Goal: Task Accomplishment & Management: Manage account settings

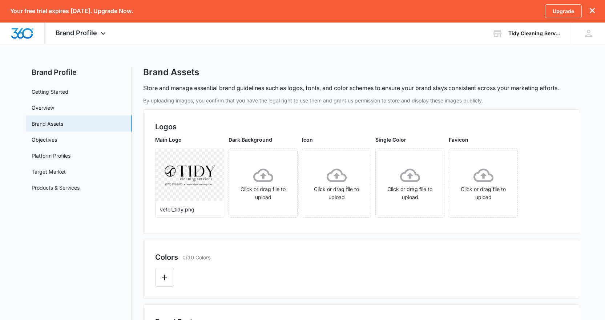
click at [57, 69] on h2 "Brand Profile" at bounding box center [79, 72] width 106 height 11
click at [25, 34] on img "Dashboard" at bounding box center [22, 33] width 23 height 11
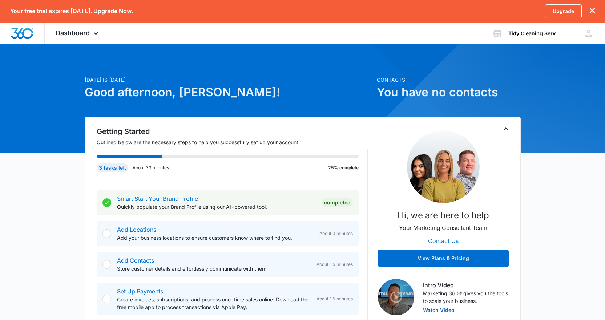
click at [129, 12] on p "Your free trial expires [DATE]. Upgrade Now." at bounding box center [71, 11] width 123 height 7
click at [566, 11] on link "Upgrade" at bounding box center [563, 11] width 37 height 14
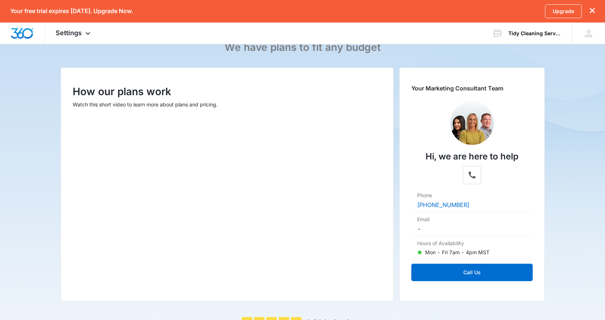
scroll to position [74, 0]
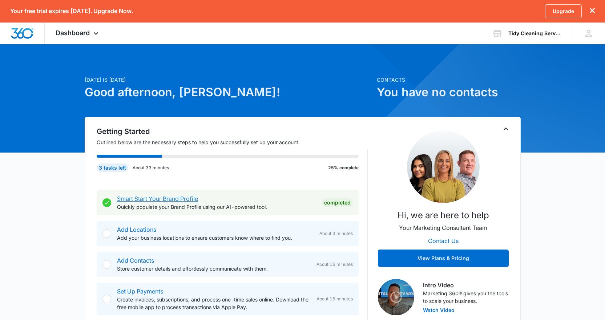
click at [153, 199] on link "Smart Start Your Brand Profile" at bounding box center [157, 198] width 81 height 7
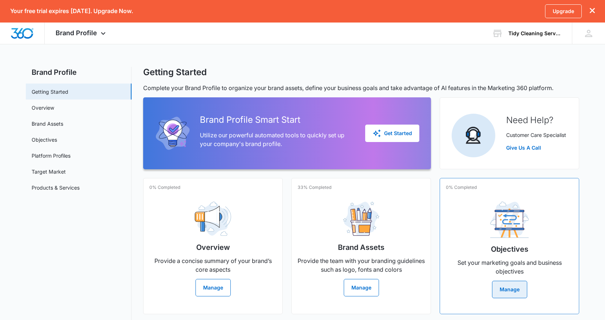
click at [514, 289] on button "Manage" at bounding box center [509, 289] width 35 height 17
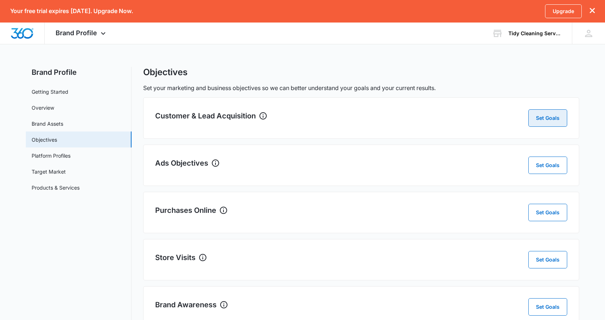
click at [552, 121] on button "Set Goals" at bounding box center [547, 117] width 39 height 17
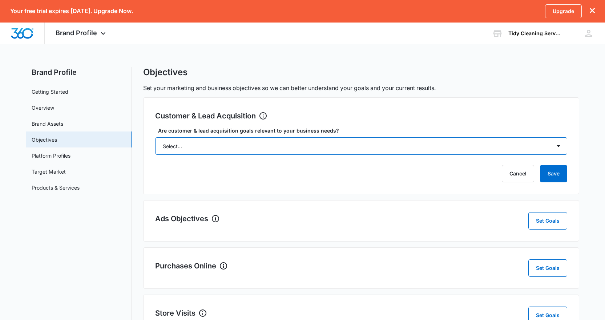
click at [338, 147] on select "Select... Yes No Yes, but don't currently have the data" at bounding box center [361, 145] width 412 height 17
select select "yes"
click at [155, 137] on select "Select... Yes No Yes, but don't currently have the data" at bounding box center [361, 145] width 412 height 17
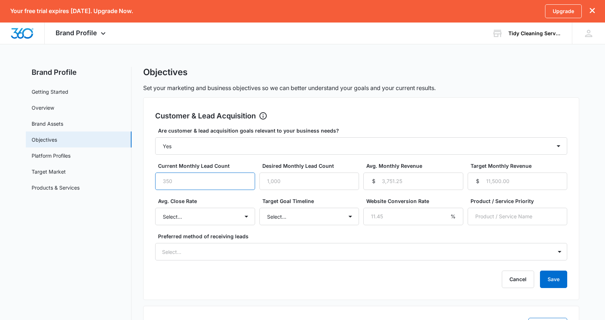
click at [176, 182] on input "Current Monthly Lead Count" at bounding box center [205, 180] width 100 height 17
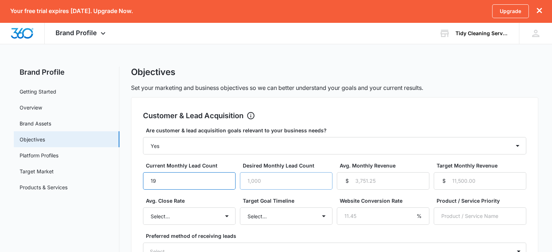
type input "19"
click at [281, 184] on input "Desired Monthly Lead Count" at bounding box center [286, 180] width 93 height 17
drag, startPoint x: 264, startPoint y: 180, endPoint x: 239, endPoint y: 181, distance: 25.8
click at [239, 181] on div "Current Monthly Lead Count 19 Desired Monthly Lead Count 30 Avg. Monthly Revenu…" at bounding box center [334, 176] width 383 height 28
drag, startPoint x: 264, startPoint y: 181, endPoint x: 227, endPoint y: 176, distance: 37.7
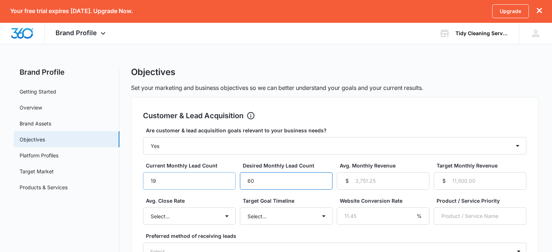
click at [227, 176] on div "Current Monthly Lead Count 19 Desired Monthly Lead Count 60 Avg. Monthly Revenu…" at bounding box center [334, 176] width 383 height 28
type input "50"
click at [370, 182] on input "Avg. Monthly Revenue" at bounding box center [383, 180] width 93 height 17
type input "12000"
click at [487, 182] on input "Target Monthly Revenue" at bounding box center [480, 180] width 93 height 17
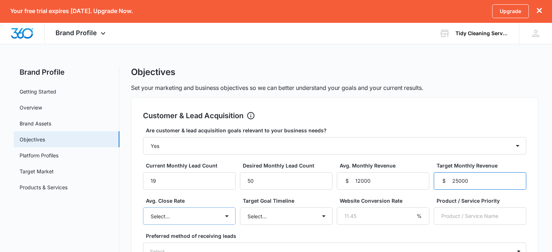
type input "25000"
click at [207, 216] on select "Select... Unknown 0-10% 11-20% 21-30% 31-40% 41-50% 51-60% 61-70% 71-80% 81-90%…" at bounding box center [189, 216] width 93 height 17
select select "11-20%"
click at [143, 208] on select "Select... Unknown 0-10% 11-20% 21-30% 31-40% 41-50% 51-60% 61-70% 71-80% 81-90%…" at bounding box center [189, 216] width 93 height 17
click at [276, 216] on select "Select... 3 months 6 months 1 year 2+ years" at bounding box center [286, 216] width 93 height 17
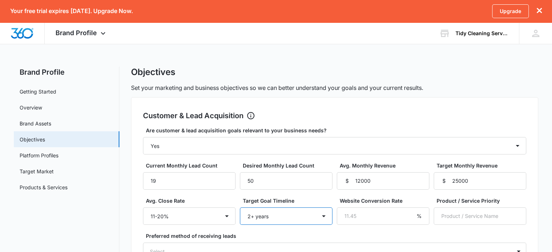
click at [240, 208] on select "Select... 3 months 6 months 1 year 2+ years" at bounding box center [286, 216] width 93 height 17
click at [268, 218] on select "Select... 3 months 6 months 1 year 2+ years" at bounding box center [286, 216] width 93 height 17
select select "1 year"
click at [240, 208] on select "Select... 3 months 6 months 1 year 2+ years" at bounding box center [286, 216] width 93 height 17
click at [466, 216] on input "Product / Service Priority" at bounding box center [480, 216] width 93 height 17
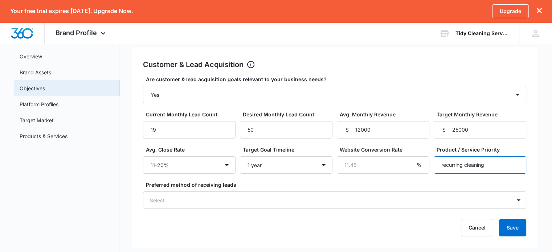
scroll to position [73, 0]
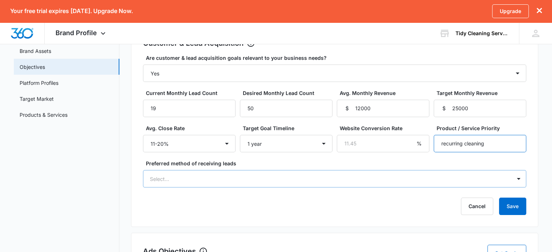
type input "recurring cleaning"
click at [176, 186] on div "Select..." at bounding box center [334, 178] width 383 height 17
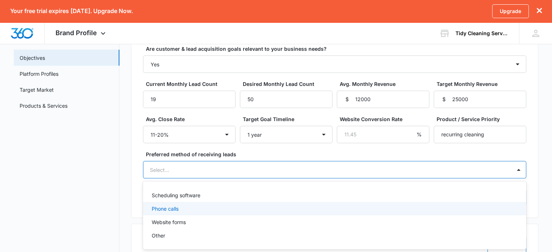
click at [184, 207] on div "Phone calls" at bounding box center [334, 209] width 365 height 8
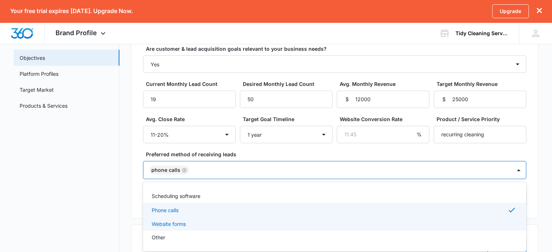
click at [181, 225] on p "Website forms" at bounding box center [169, 224] width 34 height 8
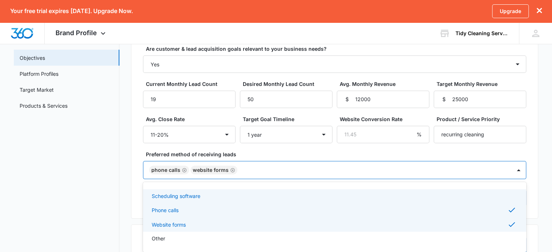
click at [180, 197] on p "Scheduling software" at bounding box center [176, 196] width 49 height 8
click at [204, 170] on icon "Remove Scheduling software" at bounding box center [206, 170] width 5 height 5
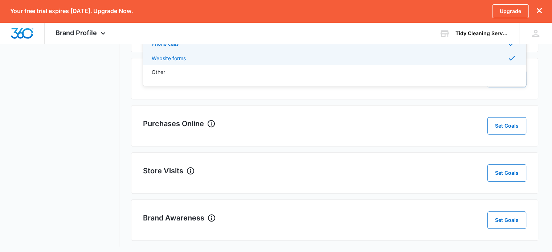
scroll to position [251, 0]
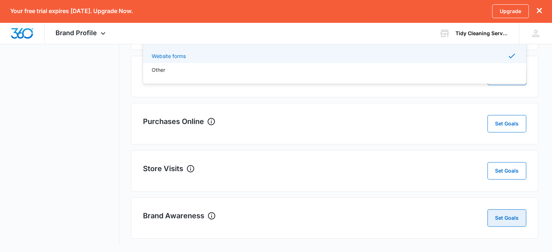
click at [503, 219] on button "Set Goals" at bounding box center [507, 218] width 39 height 17
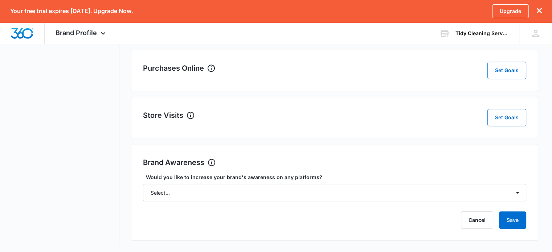
scroll to position [306, 0]
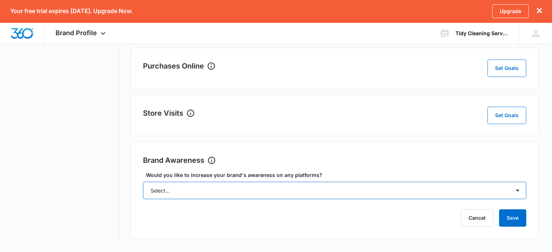
click at [264, 189] on select "Select... Yes No" at bounding box center [334, 190] width 383 height 17
select select "yes"
click at [143, 182] on select "Select... Yes No" at bounding box center [334, 190] width 383 height 17
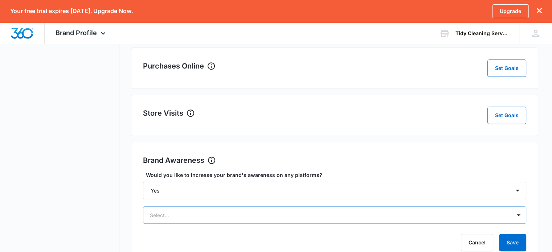
click at [261, 220] on div "Select..." at bounding box center [334, 215] width 383 height 17
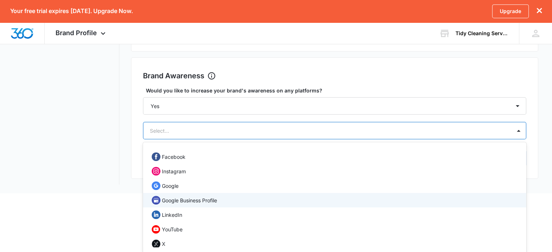
click at [195, 198] on p "Google Business Profile" at bounding box center [189, 201] width 55 height 8
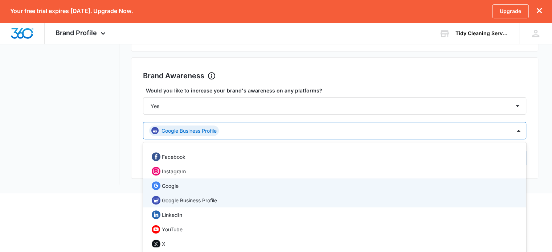
click at [177, 182] on p "Google" at bounding box center [170, 186] width 17 height 8
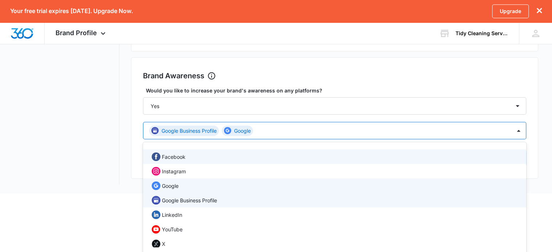
click at [181, 153] on p "Facebook" at bounding box center [174, 157] width 24 height 8
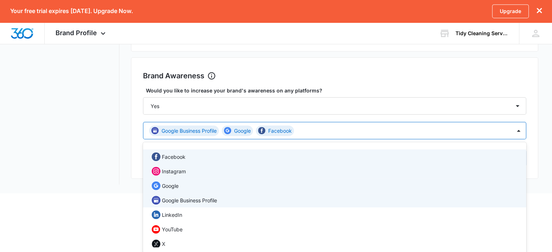
click at [180, 168] on p "Instagram" at bounding box center [174, 172] width 24 height 8
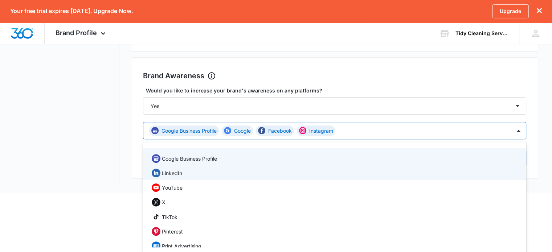
scroll to position [0, 0]
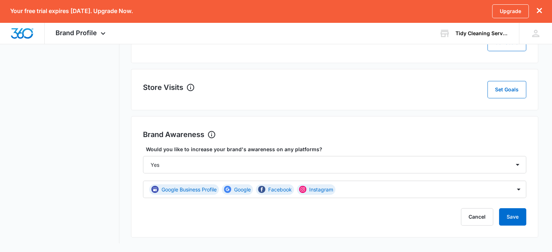
scroll to position [331, 0]
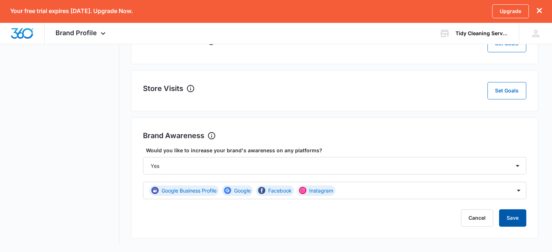
click at [513, 223] on button "Save" at bounding box center [512, 218] width 27 height 17
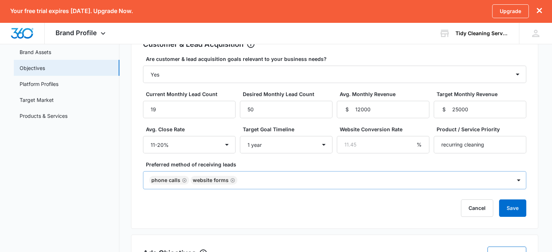
scroll to position [54, 0]
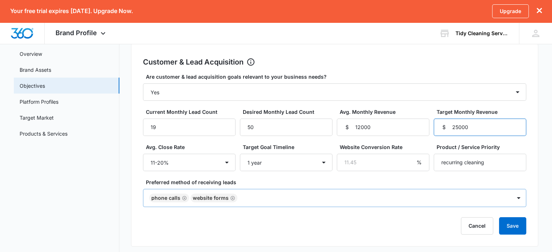
drag, startPoint x: 459, startPoint y: 127, endPoint x: 449, endPoint y: 127, distance: 10.5
click at [449, 127] on div "$ 25000" at bounding box center [480, 127] width 93 height 17
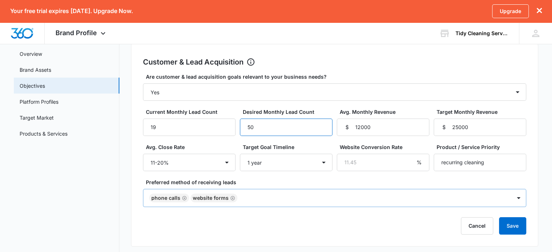
drag, startPoint x: 256, startPoint y: 127, endPoint x: 240, endPoint y: 127, distance: 15.6
click at [240, 127] on input "50" at bounding box center [286, 127] width 93 height 17
type input "60"
click at [504, 229] on button "Save" at bounding box center [512, 226] width 27 height 17
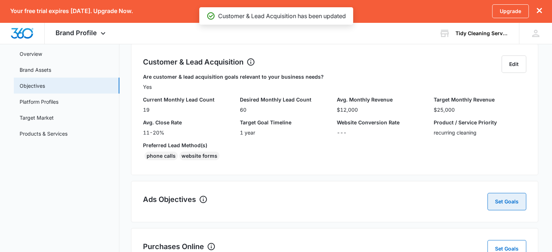
click at [507, 200] on button "Set Goals" at bounding box center [507, 201] width 39 height 17
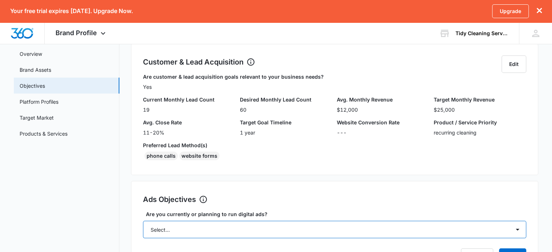
click at [312, 237] on select "Select... Yes No Yes, but don't currently have the data" at bounding box center [334, 229] width 383 height 17
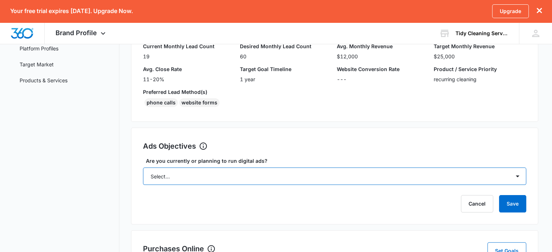
scroll to position [126, 0]
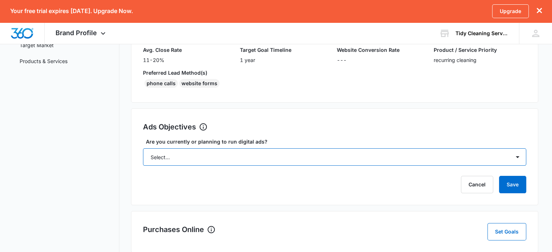
click at [247, 157] on select "Select... Yes No Yes, but don't currently have the data" at bounding box center [334, 157] width 383 height 17
select select "yes"
click at [143, 149] on select "Select... Yes No Yes, but don't currently have the data" at bounding box center [334, 157] width 383 height 17
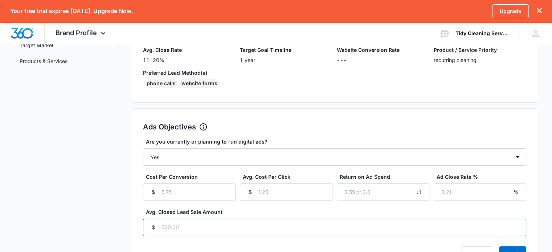
click at [212, 228] on input "Avg. Closed Lead Sale Amount" at bounding box center [334, 227] width 383 height 17
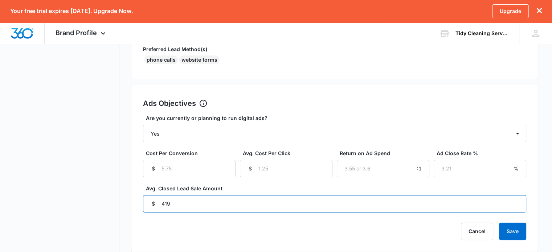
scroll to position [163, 0]
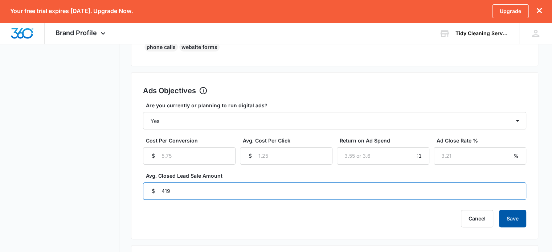
type input "419"
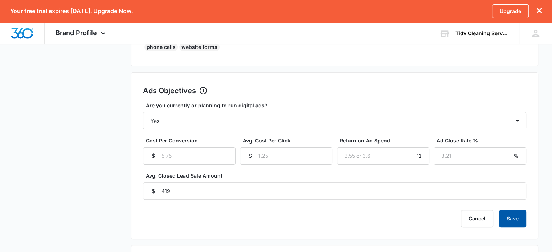
click at [513, 216] on button "Save" at bounding box center [512, 218] width 27 height 17
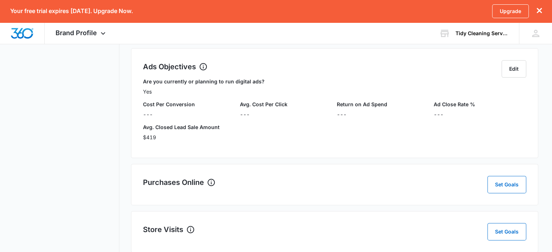
scroll to position [235, 0]
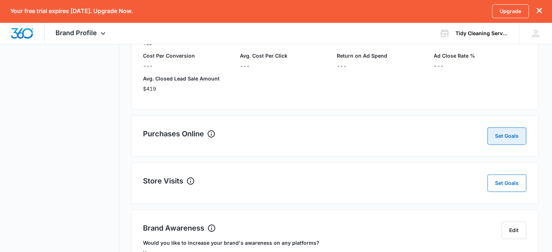
click at [513, 137] on button "Set Goals" at bounding box center [507, 135] width 39 height 17
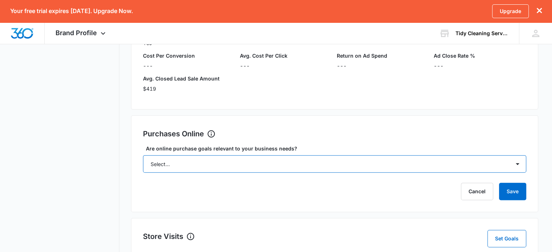
click at [297, 164] on select "Select... Yes No Yes, but don't currently have the data" at bounding box center [334, 163] width 383 height 17
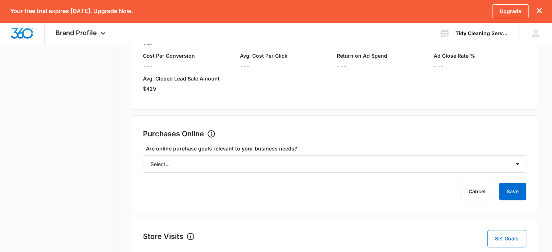
click at [131, 185] on div "Brand Profile Getting Started Overview Brand Assets Objectives Platform Profile…" at bounding box center [276, 101] width 525 height 538
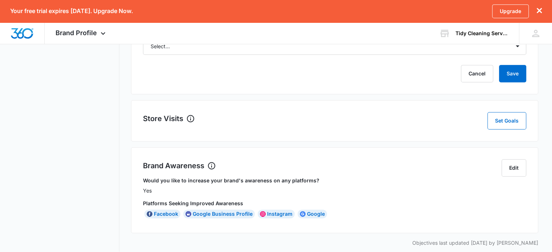
scroll to position [361, 0]
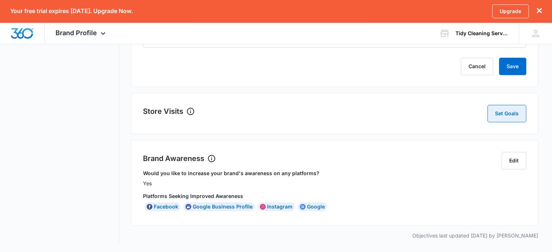
click at [517, 116] on button "Set Goals" at bounding box center [507, 113] width 39 height 17
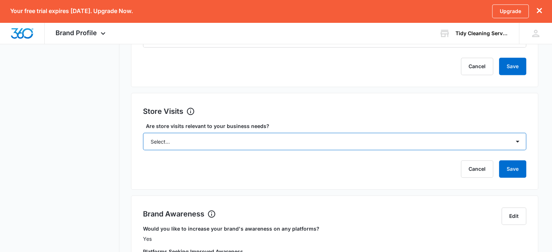
click at [200, 143] on select "Select... Yes No Yes, but don't currently have the data" at bounding box center [334, 141] width 383 height 17
select select "no"
click at [143, 133] on select "Select... Yes No Yes, but don't currently have the data" at bounding box center [334, 141] width 383 height 17
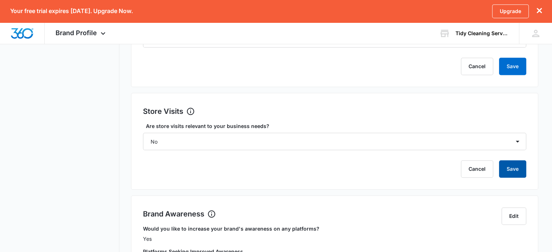
click at [519, 171] on button "Save" at bounding box center [512, 168] width 27 height 17
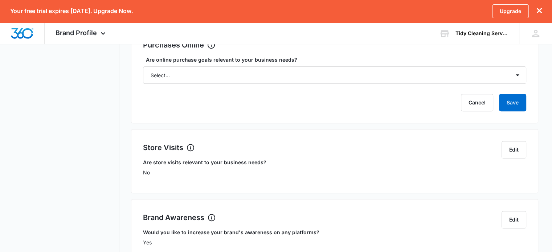
scroll to position [288, 0]
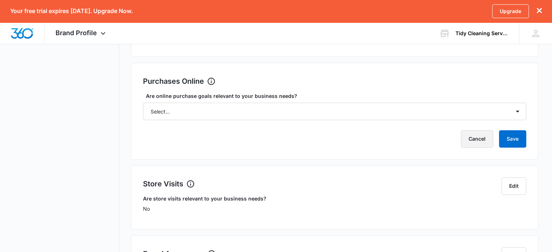
click at [492, 145] on button "Cancel" at bounding box center [477, 138] width 32 height 17
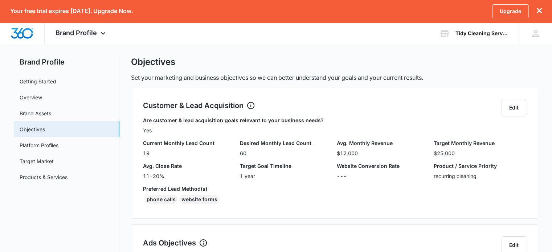
scroll to position [0, 0]
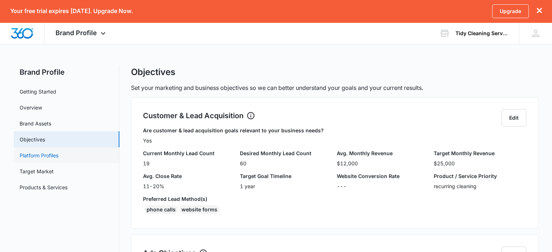
click at [58, 159] on link "Platform Profiles" at bounding box center [39, 156] width 39 height 8
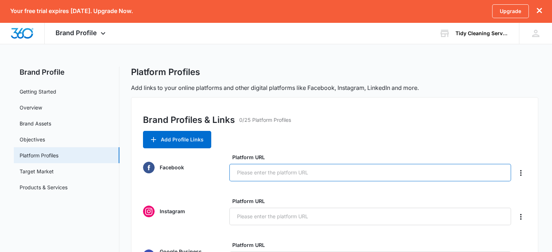
click at [269, 177] on input "Platform URL" at bounding box center [370, 172] width 282 height 17
paste input "[URL][DOMAIN_NAME]"
type input "[URL][DOMAIN_NAME]"
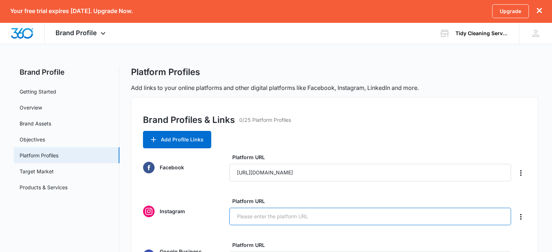
click at [258, 224] on input "Platform URL" at bounding box center [370, 216] width 282 height 17
paste input "[URL][DOMAIN_NAME]"
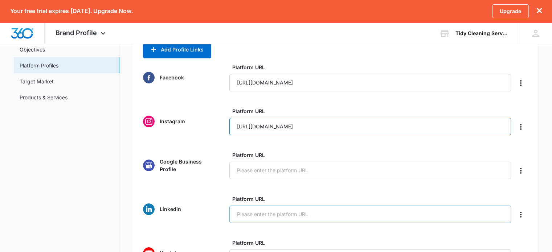
scroll to position [109, 0]
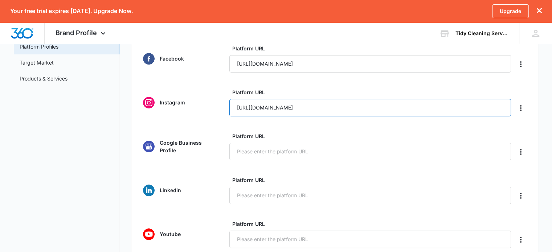
type input "[URL][DOMAIN_NAME]"
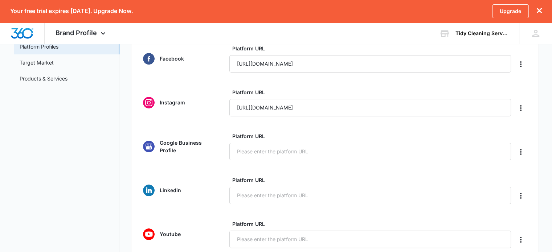
click at [250, 138] on label "Platform URL" at bounding box center [373, 137] width 282 height 8
click at [250, 143] on input "Platform URL" at bounding box center [370, 151] width 282 height 17
click at [250, 151] on input "Platform URL" at bounding box center [370, 151] width 282 height 17
paste input "[URL][DOMAIN_NAME]"
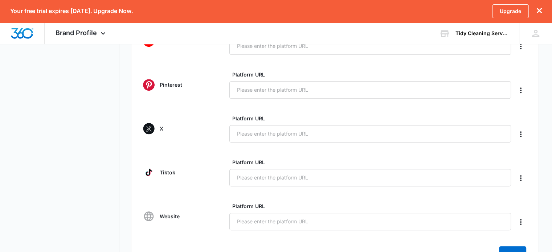
scroll to position [327, 0]
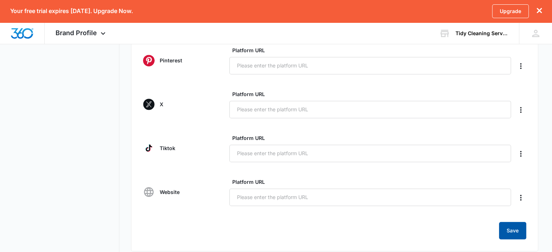
type input "[URL][DOMAIN_NAME]"
click at [504, 230] on button "Save" at bounding box center [512, 230] width 27 height 17
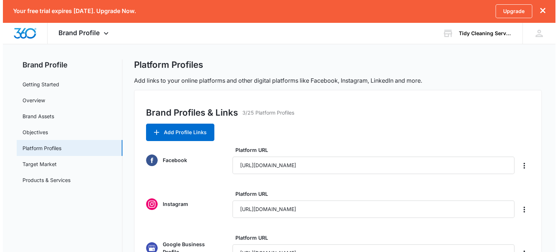
scroll to position [0, 0]
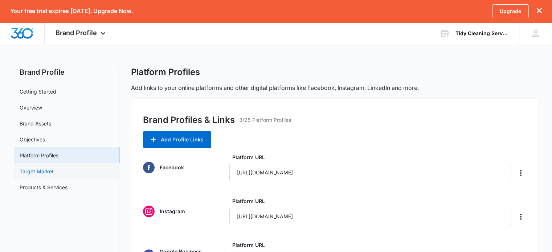
click at [45, 175] on link "Target Market" at bounding box center [37, 172] width 34 height 8
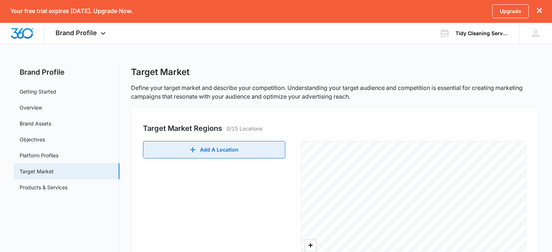
click at [226, 153] on button "Add A Location" at bounding box center [214, 149] width 142 height 17
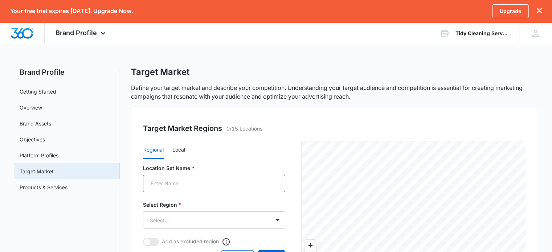
click at [180, 186] on input "Location Set Name *" at bounding box center [214, 183] width 142 height 17
click at [179, 221] on body "Your free trial expires [DATE]. Upgrade Now. Upgrade Brand Profile Apps Reputat…" at bounding box center [276, 234] width 552 height 468
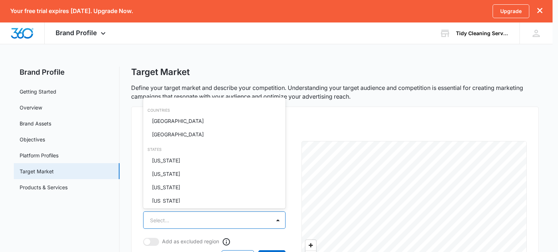
scroll to position [9, 0]
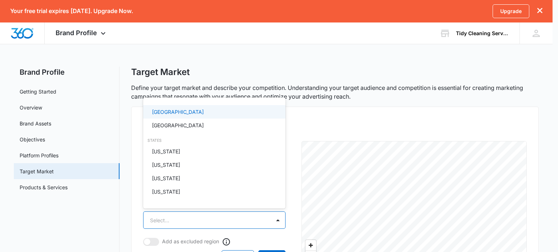
click at [176, 111] on p "[GEOGRAPHIC_DATA]" at bounding box center [178, 112] width 52 height 8
click at [189, 219] on div at bounding box center [279, 126] width 558 height 252
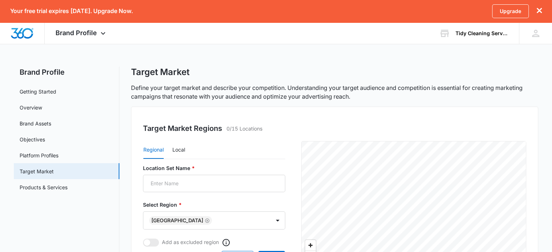
click at [205, 219] on icon "Remove United States" at bounding box center [207, 220] width 5 height 5
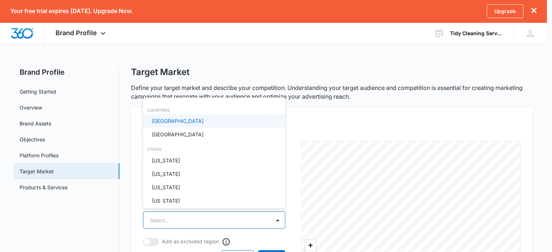
click at [189, 218] on body "Your free trial expires [DATE]. Upgrade Now. Upgrade Brand Profile Apps Reputat…" at bounding box center [276, 126] width 552 height 252
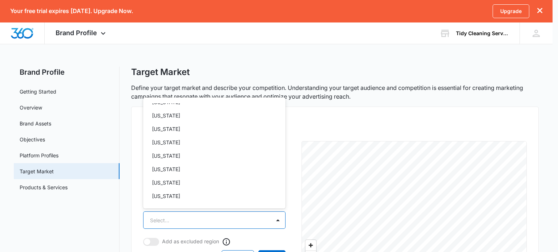
scroll to position [409, 0]
click at [180, 139] on p "[US_STATE]" at bounding box center [166, 142] width 28 height 8
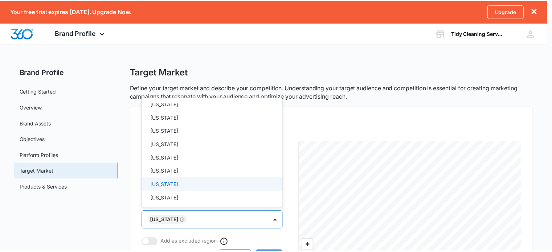
scroll to position [300, 0]
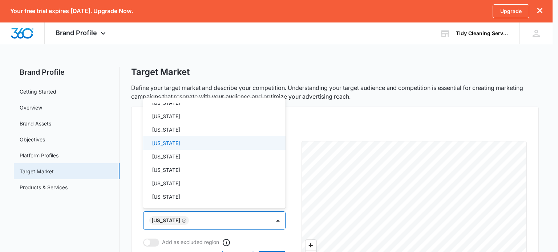
click at [191, 143] on div "[US_STATE]" at bounding box center [213, 143] width 123 height 8
click at [244, 220] on div at bounding box center [279, 126] width 558 height 252
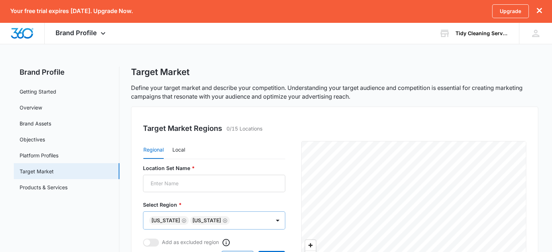
click at [228, 222] on icon "Remove Massachusetts" at bounding box center [225, 220] width 5 height 5
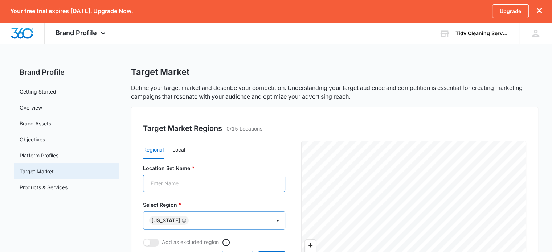
click at [177, 183] on input "Location Set Name *" at bounding box center [214, 183] width 142 height 17
type input "a"
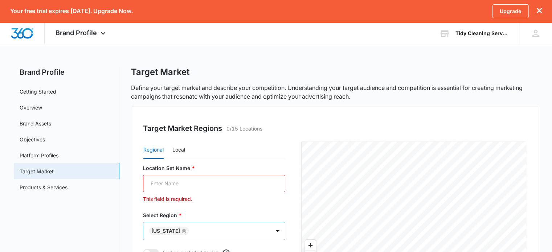
click at [196, 189] on input "Location Set Name *" at bounding box center [214, 183] width 142 height 17
click at [166, 170] on label "Location Set Name *" at bounding box center [214, 168] width 142 height 8
click at [166, 175] on input "Location Set Name *" at bounding box center [214, 183] width 142 height 17
click at [160, 186] on input "Location Set Name *" at bounding box center [214, 183] width 142 height 17
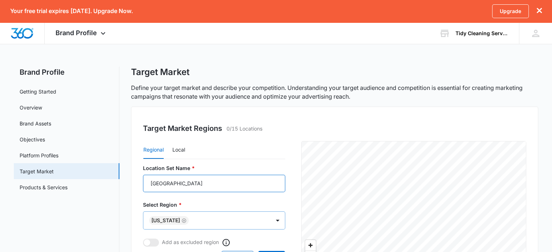
type input "[GEOGRAPHIC_DATA]"
click at [228, 150] on div "Regional Local" at bounding box center [214, 150] width 142 height 18
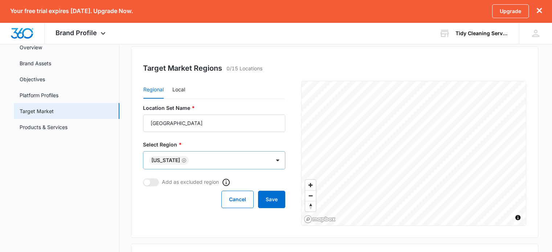
scroll to position [73, 0]
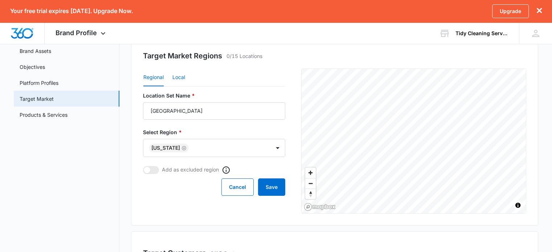
click at [179, 78] on button "Local" at bounding box center [178, 77] width 13 height 17
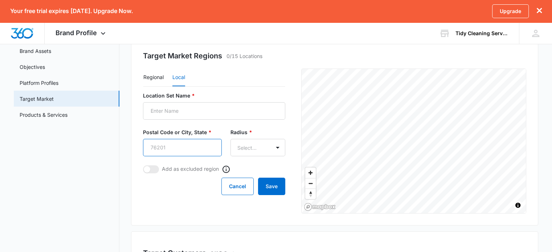
click at [173, 151] on input "Postal Code or City, State *" at bounding box center [182, 147] width 78 height 17
click at [208, 109] on input "Location Set Name *" at bounding box center [214, 110] width 142 height 17
click at [153, 79] on button "Regional" at bounding box center [153, 77] width 20 height 17
click at [180, 79] on button "Local" at bounding box center [178, 77] width 13 height 17
click at [171, 148] on input "Postal Code or City, State *" at bounding box center [182, 147] width 78 height 17
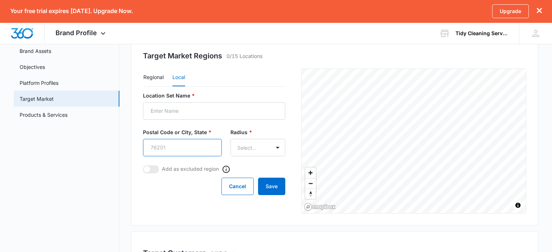
type input "03055"
click at [281, 150] on body "Your free trial expires [DATE]. Upgrade Now. Upgrade Brand Profile Apps Reputat…" at bounding box center [276, 161] width 552 height 468
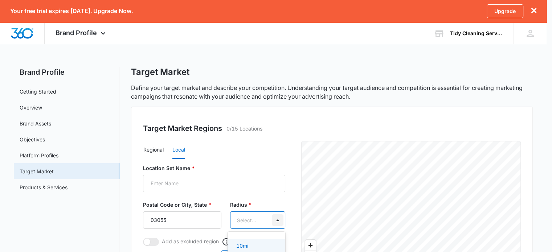
scroll to position [0, 0]
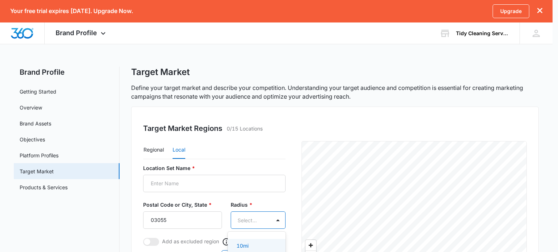
click at [286, 145] on div at bounding box center [279, 126] width 558 height 252
click at [271, 78] on body "Your free trial expires [DATE]. Upgrade Now. Upgrade Brand Profile Apps Reputat…" at bounding box center [279, 234] width 558 height 468
click at [245, 242] on p "10mi" at bounding box center [242, 246] width 12 height 8
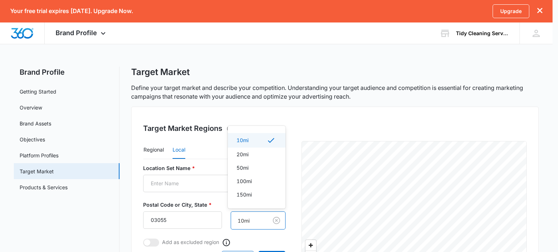
click at [261, 221] on body "Your free trial expires [DATE]. Upgrade Now. Upgrade Brand Profile Apps Reputat…" at bounding box center [279, 126] width 558 height 252
click at [252, 156] on div "20mi" at bounding box center [255, 155] width 39 height 8
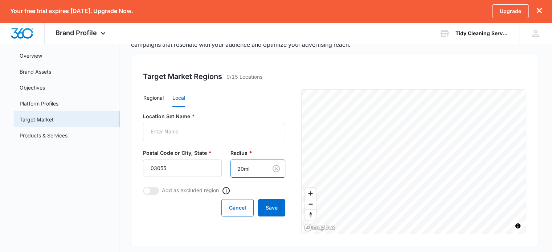
scroll to position [73, 0]
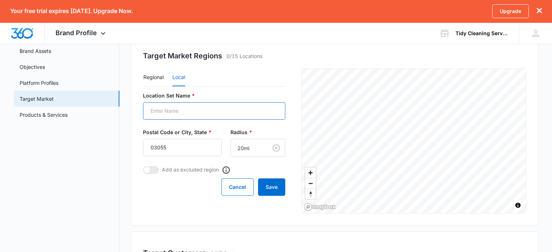
click at [182, 107] on input "Location Set Name *" at bounding box center [214, 110] width 142 height 17
type input "[GEOGRAPHIC_DATA]"
click at [277, 183] on button "Save" at bounding box center [271, 187] width 27 height 17
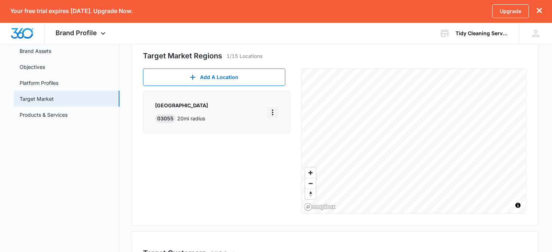
click at [273, 110] on icon "More" at bounding box center [272, 113] width 1 height 6
click at [287, 134] on div "Edit" at bounding box center [291, 132] width 31 height 5
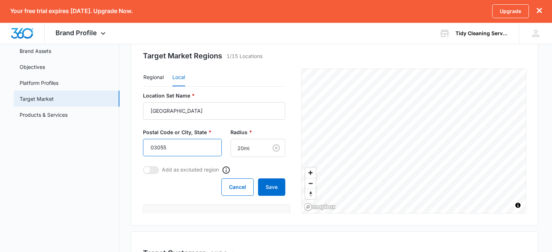
drag, startPoint x: 173, startPoint y: 146, endPoint x: 136, endPoint y: 147, distance: 37.0
click at [136, 147] on div "Target Market Regions 1/15 Locations Regional Local Location Set Name * Souther…" at bounding box center [334, 130] width 407 height 192
type input "03063"
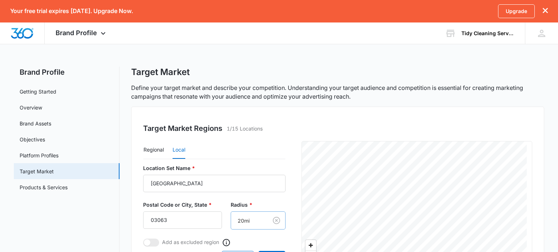
click at [255, 151] on body "Your free trial expires [DATE]. Upgrade Now. Upgrade Brand Profile Apps Reputat…" at bounding box center [279, 240] width 558 height 480
click at [247, 244] on div "10mi" at bounding box center [252, 247] width 35 height 8
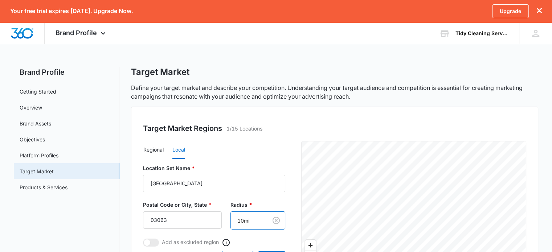
click at [246, 219] on body "Your free trial expires [DATE]. Upgrade Now. Upgrade Brand Profile Apps Reputat…" at bounding box center [276, 240] width 552 height 480
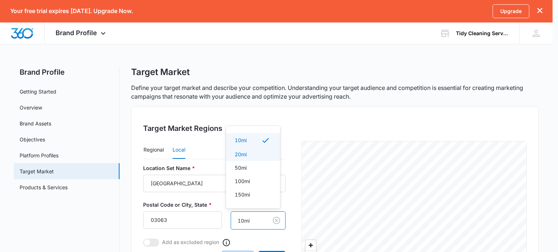
click at [246, 153] on p "20mi" at bounding box center [241, 155] width 12 height 8
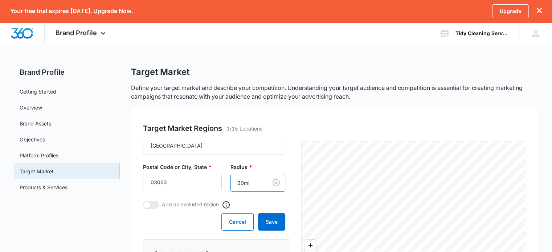
scroll to position [39, 0]
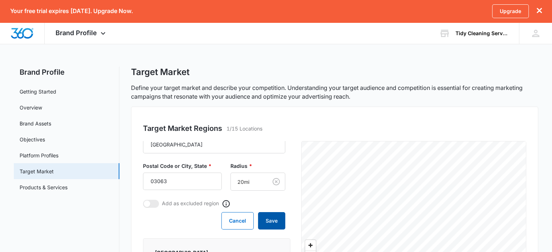
click at [267, 226] on button "Save" at bounding box center [271, 220] width 27 height 17
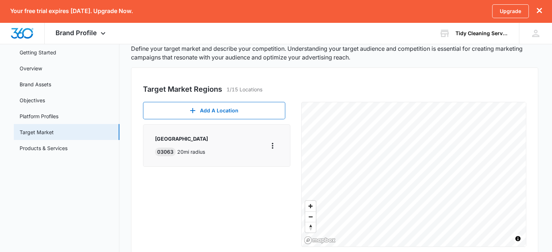
scroll to position [36, 0]
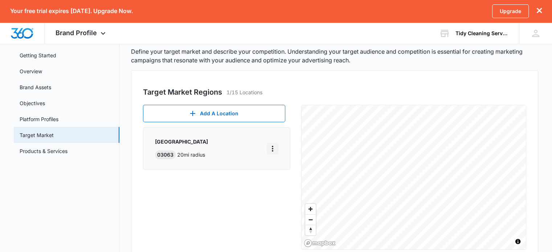
click at [274, 150] on icon "More" at bounding box center [272, 149] width 9 height 9
click at [298, 169] on div "Edit" at bounding box center [291, 168] width 31 height 5
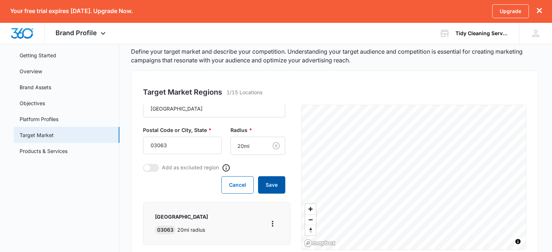
scroll to position [39, 0]
click at [261, 143] on body "Your free trial expires [DATE]. Upgrade Now. Upgrade Brand Profile Apps Reputat…" at bounding box center [276, 204] width 552 height 480
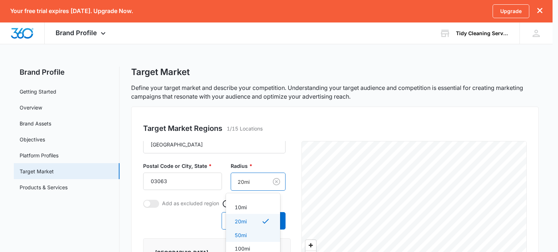
click at [254, 235] on div "50mi" at bounding box center [252, 236] width 35 height 8
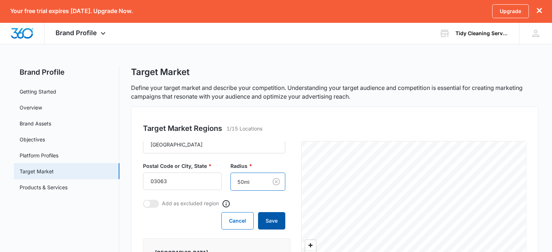
click at [267, 221] on button "Save" at bounding box center [271, 220] width 27 height 17
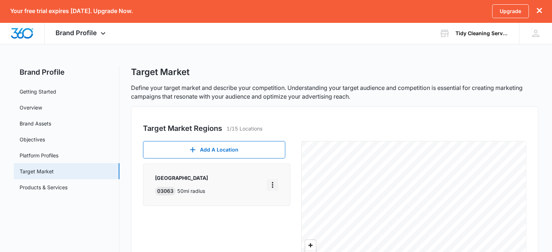
click at [273, 185] on icon "More" at bounding box center [272, 185] width 9 height 9
click at [286, 207] on div "Edit" at bounding box center [291, 205] width 31 height 5
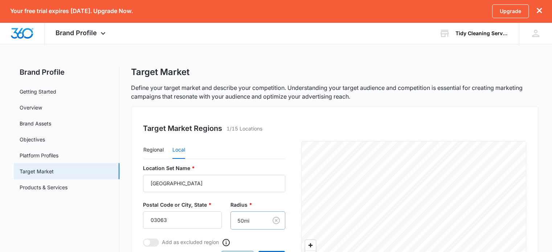
click at [238, 220] on body "Your free trial expires [DATE]. Upgrade Now. Upgrade Brand Profile Apps Reputat…" at bounding box center [276, 240] width 552 height 480
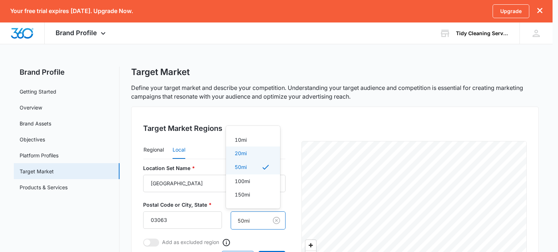
click at [250, 151] on div "20mi" at bounding box center [252, 154] width 35 height 8
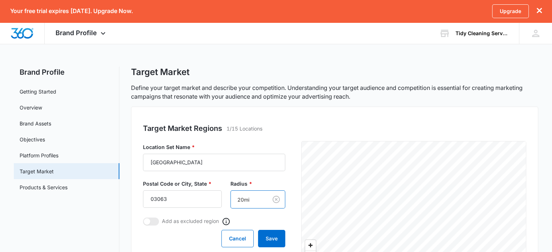
scroll to position [39, 0]
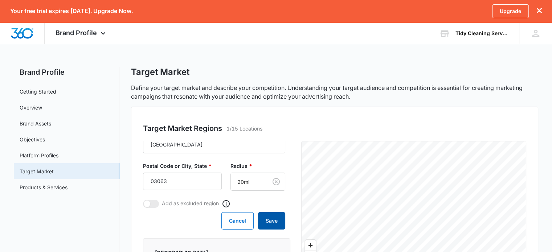
click at [266, 219] on button "Save" at bounding box center [271, 220] width 27 height 17
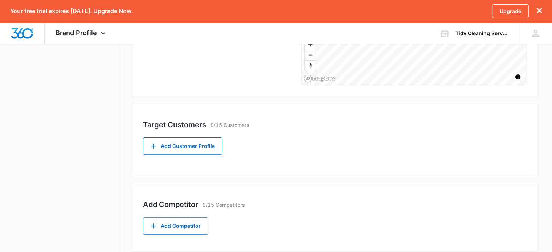
scroll to position [218, 0]
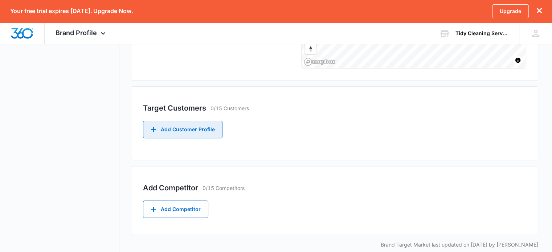
click at [208, 133] on button "Add Customer Profile" at bounding box center [183, 129] width 80 height 17
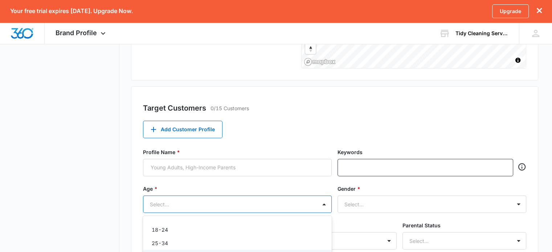
scroll to position [279, 0]
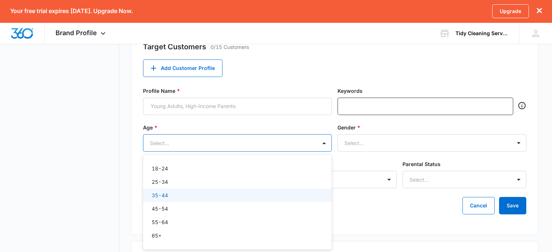
click at [200, 152] on div "6 results available. Use Up and Down to choose options, press Enter to select t…" at bounding box center [237, 142] width 189 height 17
click at [188, 197] on div "35-44" at bounding box center [237, 196] width 170 height 8
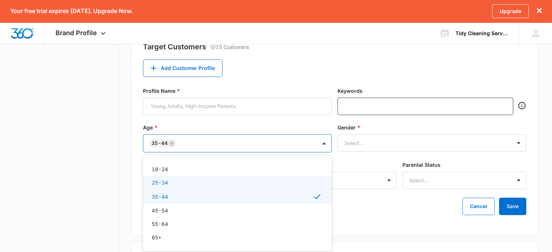
click at [168, 180] on p "25-34" at bounding box center [160, 183] width 16 height 8
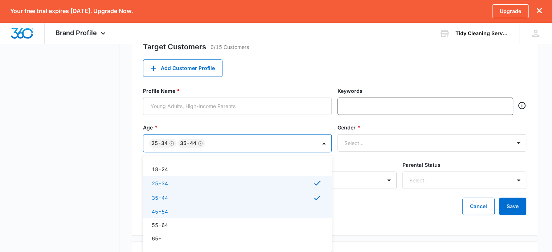
click at [170, 210] on div "45-54" at bounding box center [237, 212] width 170 height 8
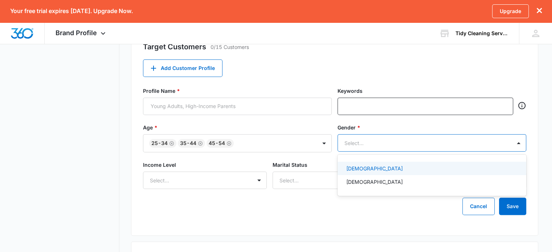
click at [385, 140] on div at bounding box center [424, 143] width 158 height 9
click at [349, 170] on p "[DEMOGRAPHIC_DATA]" at bounding box center [374, 169] width 57 height 8
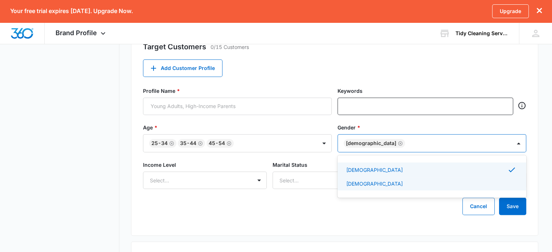
click at [347, 183] on p "[DEMOGRAPHIC_DATA]" at bounding box center [374, 184] width 57 height 8
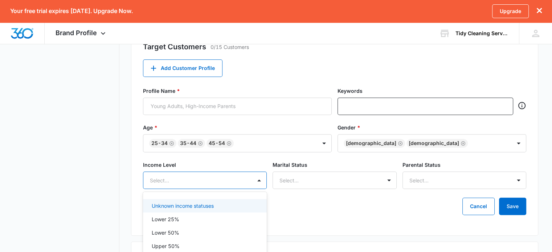
click at [166, 178] on div "5 results available. Use Up and Down to choose options, press Enter to select t…" at bounding box center [205, 180] width 124 height 17
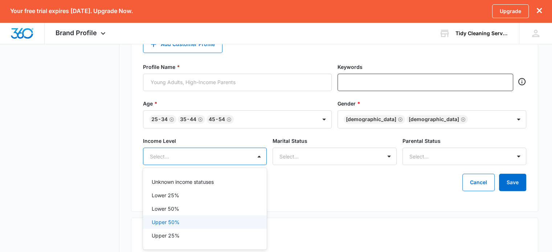
click at [192, 221] on div "Upper 50%" at bounding box center [204, 223] width 105 height 8
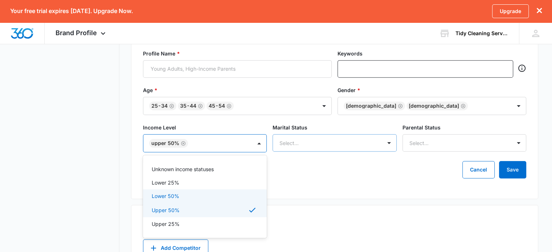
click at [358, 152] on div "Select..." at bounding box center [335, 142] width 124 height 17
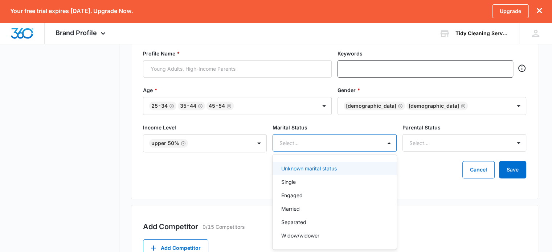
click at [335, 172] on p "Unknown marital status" at bounding box center [309, 169] width 56 height 8
click at [441, 145] on div at bounding box center [456, 143] width 93 height 9
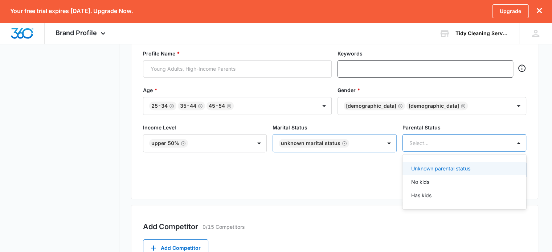
click at [343, 143] on icon "Remove Unknown marital status" at bounding box center [345, 143] width 4 height 4
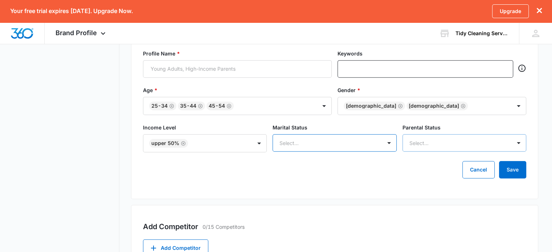
click at [427, 140] on div at bounding box center [456, 143] width 93 height 9
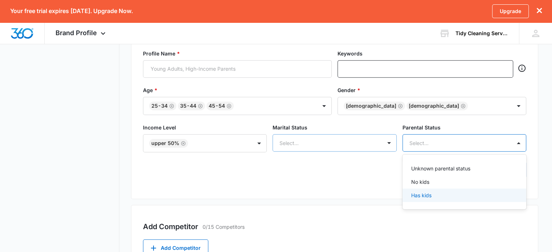
click at [422, 195] on p "Has kids" at bounding box center [421, 196] width 20 height 8
click at [432, 184] on div "No kids" at bounding box center [463, 183] width 105 height 8
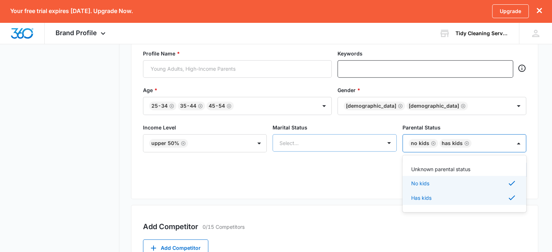
click at [214, 186] on div "Target Customers 0/15 Customers Add Customer Profile Profile Name * Keywords Ag…" at bounding box center [334, 94] width 407 height 212
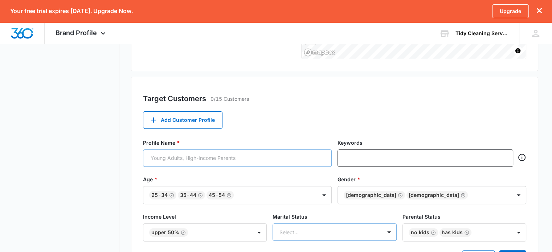
scroll to position [244, 0]
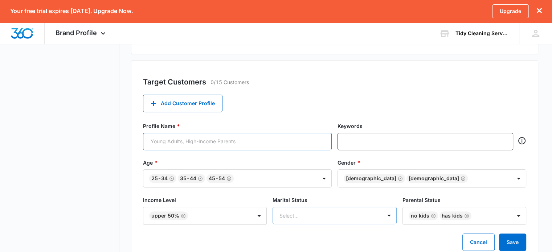
click at [147, 141] on input "Profile Name *" at bounding box center [237, 141] width 189 height 17
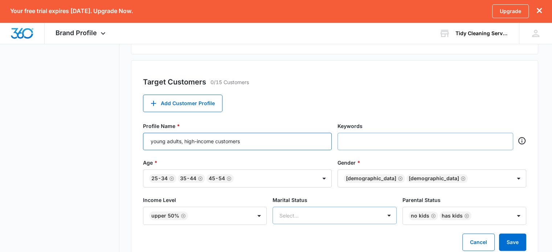
type input "young adults, high-income customers"
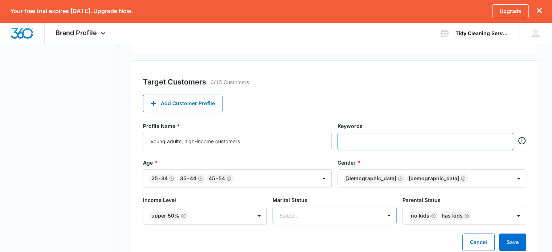
click at [390, 144] on input "text" at bounding box center [426, 141] width 162 height 11
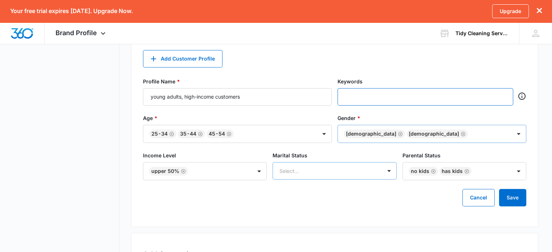
scroll to position [280, 0]
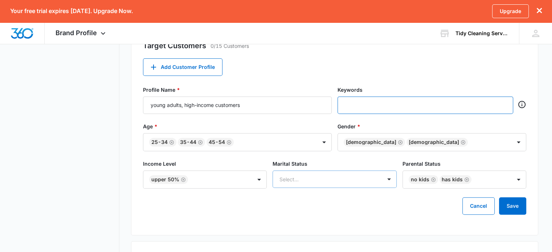
click at [361, 107] on input "text" at bounding box center [426, 105] width 162 height 11
click at [519, 212] on button "Save" at bounding box center [512, 206] width 27 height 17
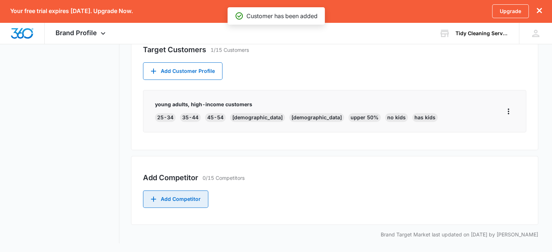
scroll to position [276, 0]
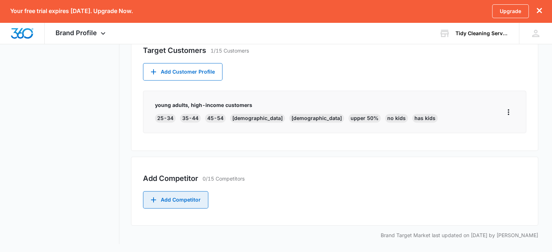
click at [187, 206] on button "Add Competitor" at bounding box center [175, 199] width 65 height 17
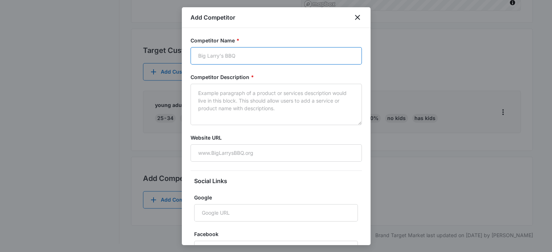
click at [210, 59] on input "Competitor Name *" at bounding box center [276, 55] width 171 height 17
type input "uni-star"
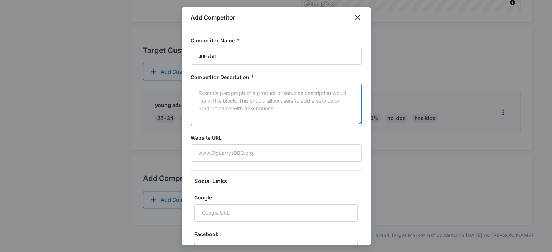
click at [237, 105] on textarea "Competitor Description *" at bounding box center [276, 104] width 171 height 41
click at [227, 147] on input "Website URL" at bounding box center [276, 153] width 171 height 17
paste input "[URL][DOMAIN_NAME]"
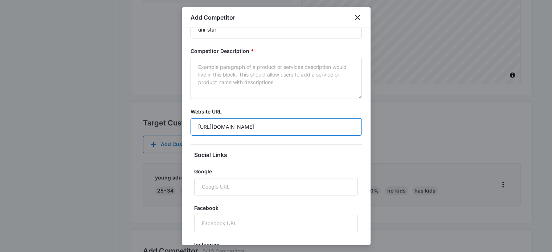
scroll to position [96, 0]
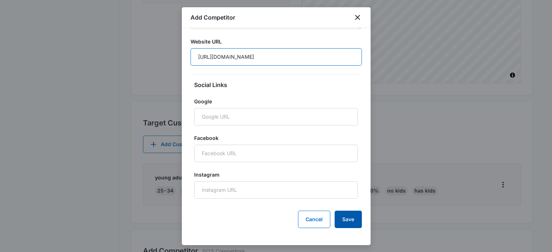
type input "[URL][DOMAIN_NAME]"
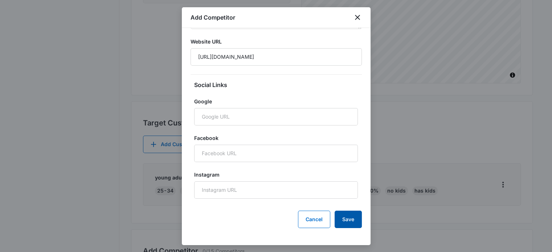
scroll to position [0, 0]
click at [346, 218] on button "Save" at bounding box center [348, 219] width 27 height 17
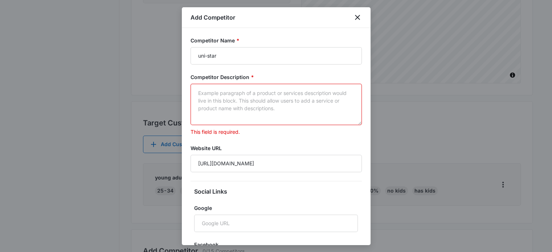
click at [238, 98] on textarea "Competitor Description *" at bounding box center [276, 104] width 171 height 41
click at [276, 110] on textarea "Competitor Description *" at bounding box center [276, 104] width 171 height 41
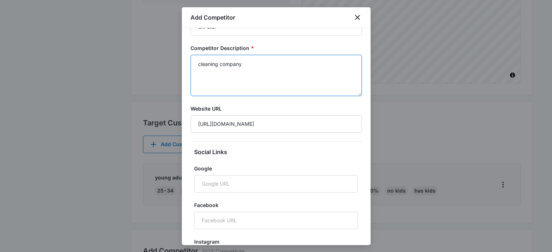
scroll to position [96, 0]
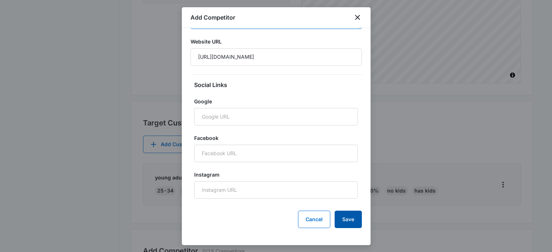
type textarea "cleaning company"
click at [346, 225] on button "Save" at bounding box center [348, 219] width 27 height 17
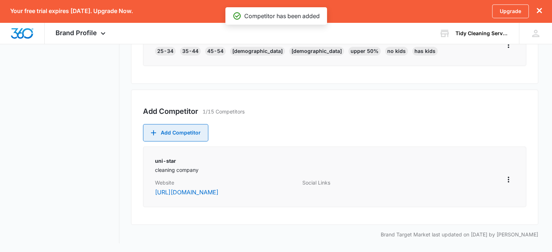
scroll to position [359, 0]
click at [175, 124] on button "Add Competitor" at bounding box center [175, 132] width 65 height 17
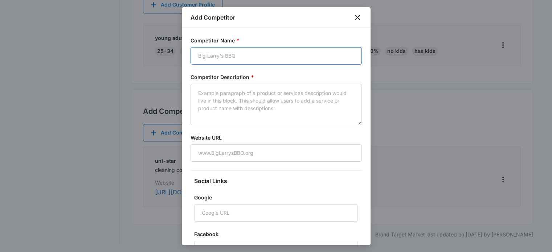
click at [226, 56] on input "Competitor Name *" at bounding box center [276, 55] width 171 height 17
type input "alpha cleaning"
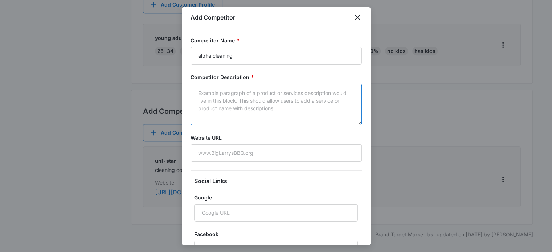
click at [221, 111] on textarea "Competitor Description *" at bounding box center [276, 104] width 171 height 41
click at [215, 157] on input "Website URL" at bounding box center [276, 153] width 171 height 17
paste input "[URL][DOMAIN_NAME]"
type input "[URL][DOMAIN_NAME]"
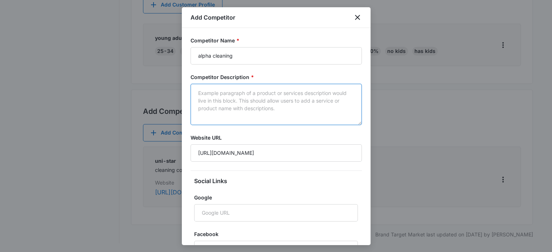
click at [221, 114] on textarea "Competitor Description *" at bounding box center [276, 104] width 171 height 41
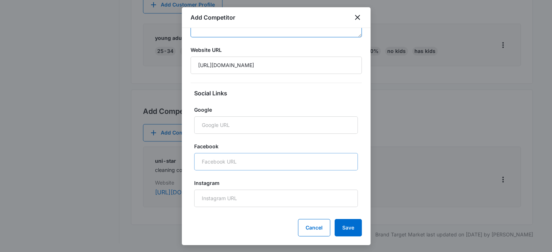
scroll to position [96, 0]
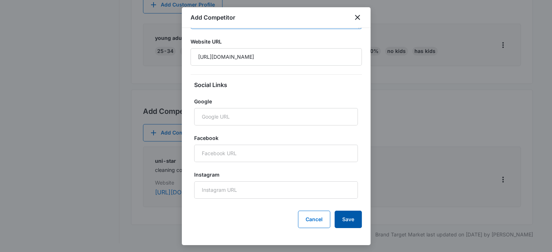
type textarea "cleaning"
click at [353, 226] on button "Save" at bounding box center [348, 219] width 27 height 17
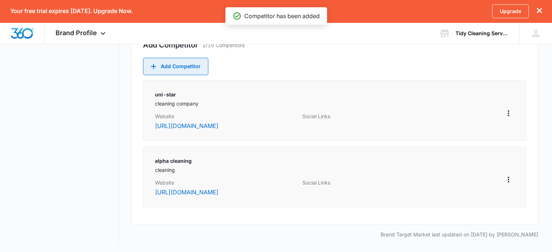
scroll to position [426, 0]
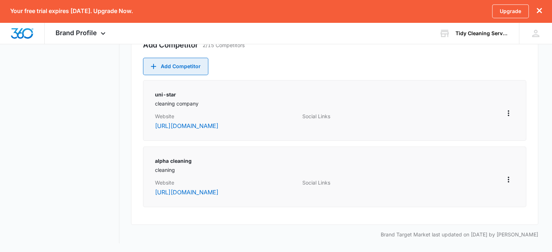
click at [188, 58] on button "Add Competitor" at bounding box center [175, 66] width 65 height 17
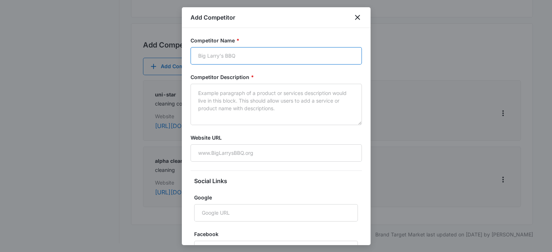
click at [216, 58] on input "Competitor Name *" at bounding box center [276, 55] width 171 height 17
type input "home plus cleaning"
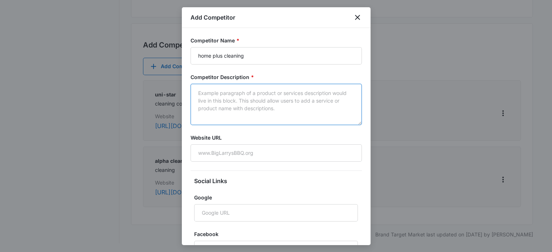
click at [231, 97] on textarea "Competitor Description *" at bounding box center [276, 104] width 171 height 41
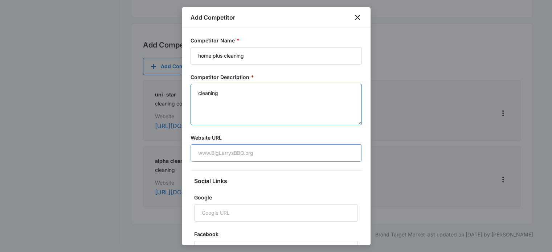
type textarea "cleaning"
click at [228, 153] on input "Website URL" at bounding box center [276, 153] width 171 height 17
paste input "[URL][DOMAIN_NAME]"
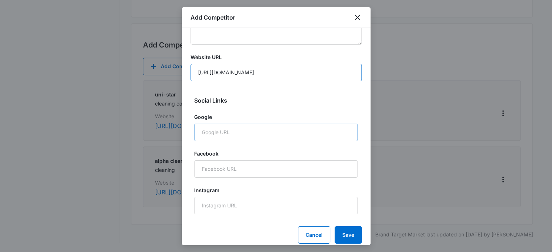
scroll to position [96, 0]
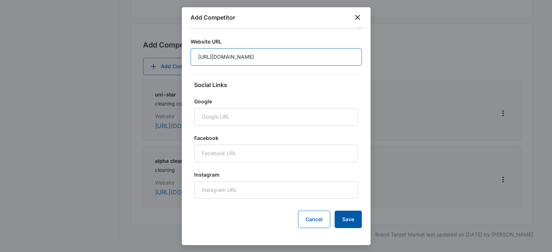
type input "[URL][DOMAIN_NAME]"
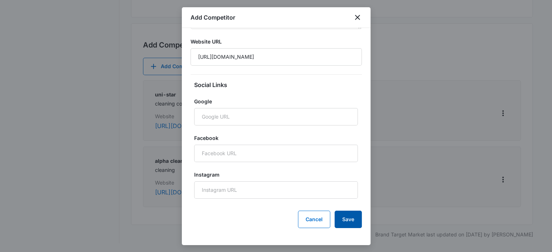
click at [338, 216] on button "Save" at bounding box center [348, 219] width 27 height 17
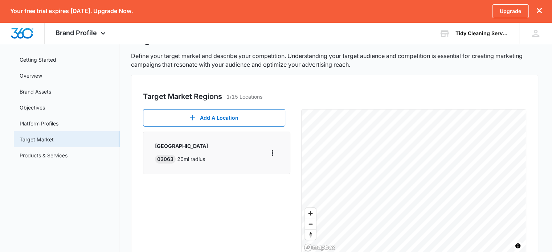
scroll to position [29, 0]
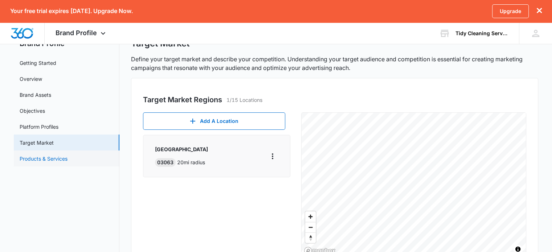
click at [61, 162] on link "Products & Services" at bounding box center [44, 159] width 48 height 8
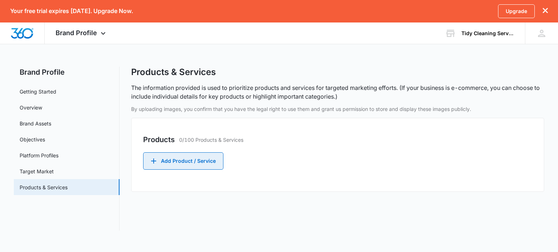
click at [186, 163] on button "Add Product / Service" at bounding box center [183, 161] width 80 height 17
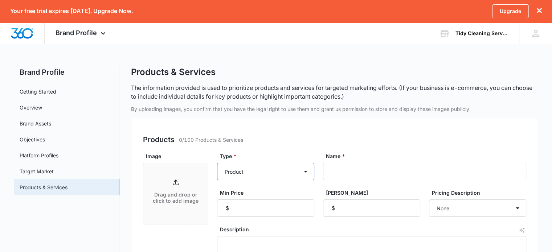
click at [282, 169] on select "Product Product category Service Service category" at bounding box center [265, 171] width 97 height 17
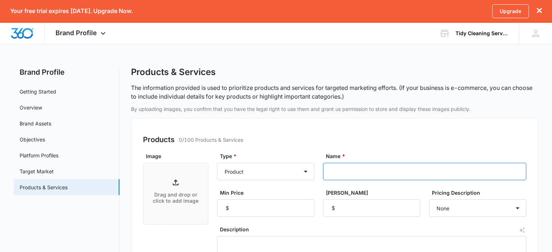
click at [361, 168] on input "Name *" at bounding box center [424, 171] width 203 height 17
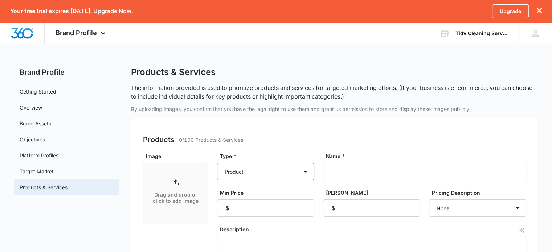
click at [284, 173] on select "Product Product category Service Service category" at bounding box center [265, 171] width 97 height 17
click at [217, 163] on select "Product Product category Service Service category" at bounding box center [265, 171] width 97 height 17
click at [306, 174] on select "Product Product category Service Service category" at bounding box center [265, 171] width 97 height 17
select select "service-category"
click at [217, 163] on select "Product Product category Service Service category" at bounding box center [265, 171] width 97 height 17
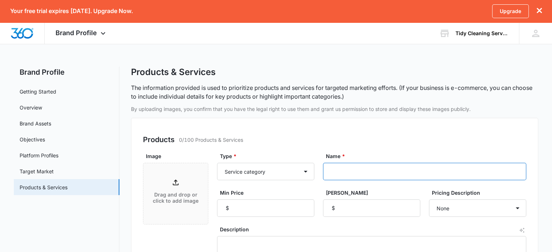
click at [385, 170] on input "Name *" at bounding box center [424, 171] width 203 height 17
type input "Residential Cleaning"
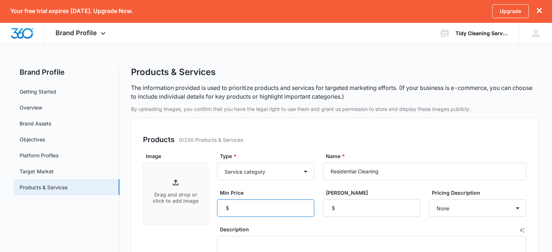
click at [259, 212] on input "Min Price" at bounding box center [265, 208] width 97 height 17
type input "165"
click at [381, 210] on input "[PERSON_NAME]" at bounding box center [371, 208] width 97 height 17
type input "720"
drag, startPoint x: 381, startPoint y: 212, endPoint x: 309, endPoint y: 212, distance: 71.5
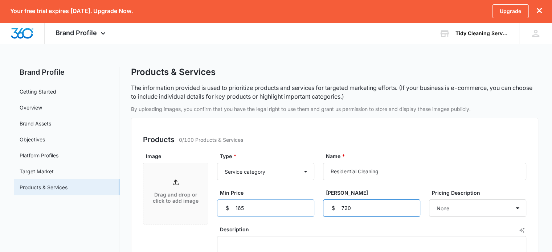
click at [309, 212] on div "Type * Product Product category Service Service category Name * Residential Cle…" at bounding box center [371, 185] width 309 height 65
click at [475, 211] on select "None Each Per month Per year Per hour Per day" at bounding box center [477, 208] width 97 height 17
select select "each"
click at [429, 200] on select "None Each Per month Per year Per hour Per day" at bounding box center [477, 208] width 97 height 17
click at [456, 208] on select "None Each Per month Per year Per hour Per day" at bounding box center [477, 208] width 97 height 17
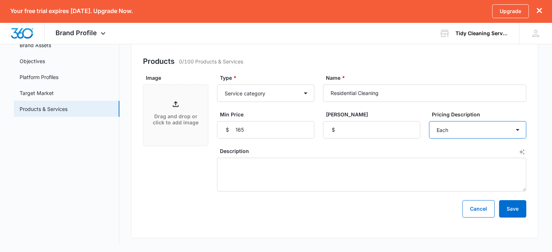
scroll to position [78, 0]
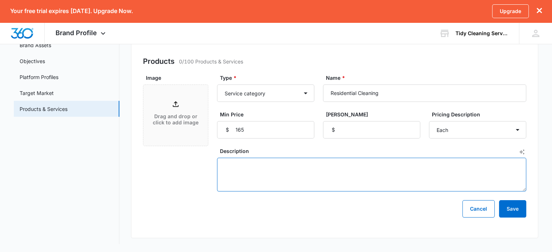
click at [252, 176] on textarea "Description" at bounding box center [371, 175] width 309 height 34
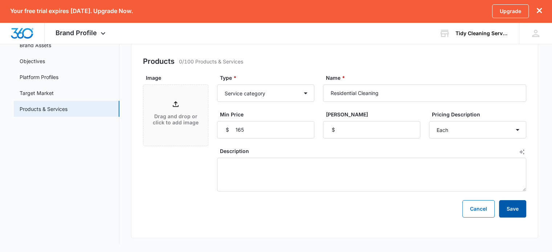
click at [518, 211] on button "Save" at bounding box center [512, 208] width 27 height 17
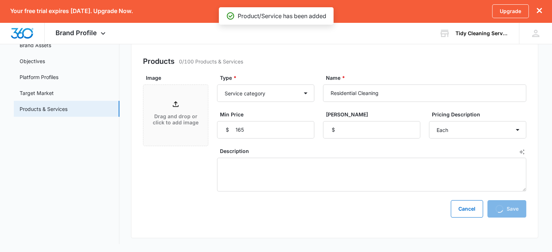
scroll to position [12, 0]
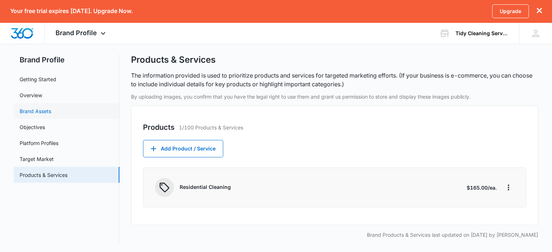
click at [36, 111] on link "Brand Assets" at bounding box center [36, 111] width 32 height 8
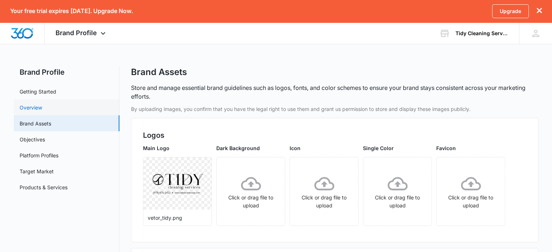
click at [36, 106] on link "Overview" at bounding box center [31, 108] width 23 height 8
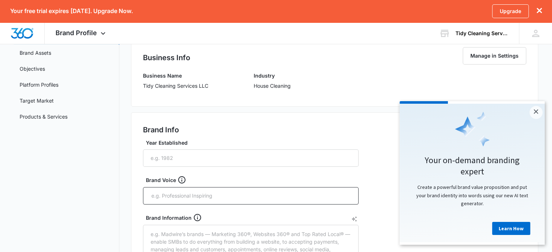
scroll to position [73, 0]
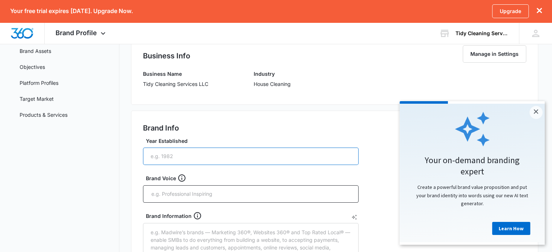
click at [195, 159] on input "Year Established" at bounding box center [251, 156] width 216 height 17
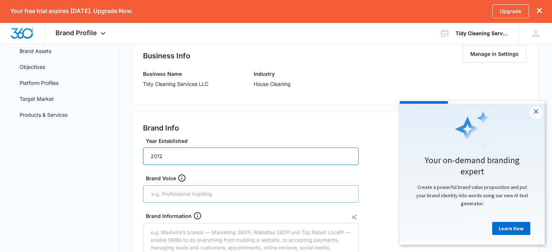
type input "2012"
click at [173, 191] on input "text" at bounding box center [252, 194] width 202 height 11
click at [353, 189] on div at bounding box center [353, 189] width 0 height 0
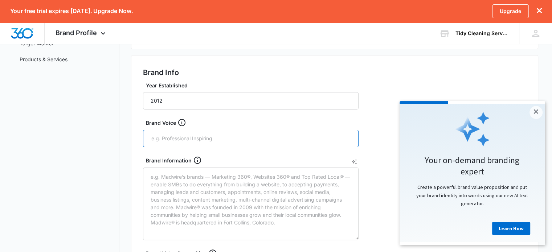
scroll to position [145, 0]
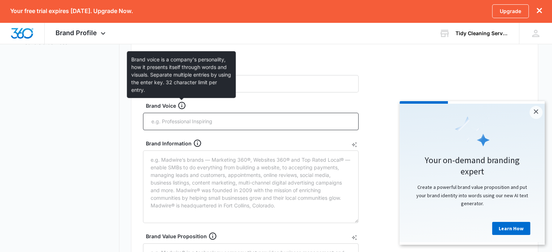
click at [180, 106] on icon at bounding box center [182, 105] width 9 height 9
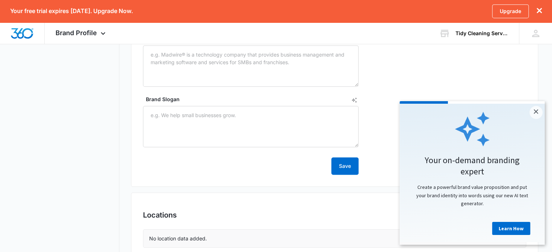
scroll to position [363, 0]
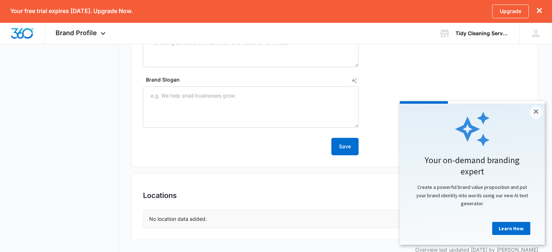
click at [198, 219] on p "No location data added." at bounding box center [178, 219] width 58 height 8
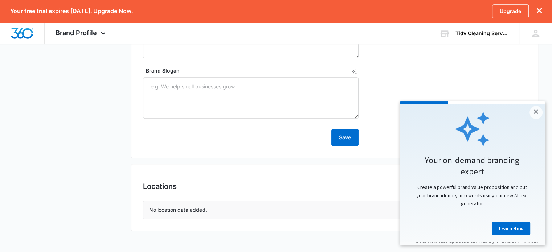
scroll to position [377, 0]
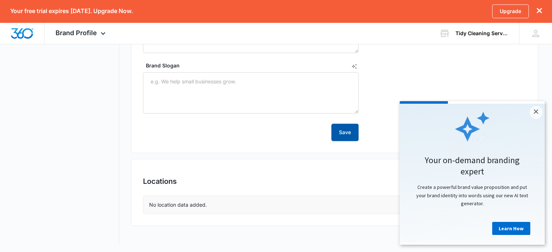
click at [346, 131] on button "Save" at bounding box center [345, 132] width 27 height 17
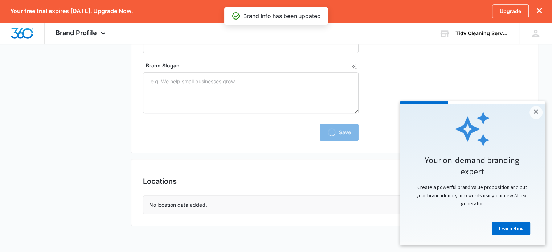
scroll to position [193, 0]
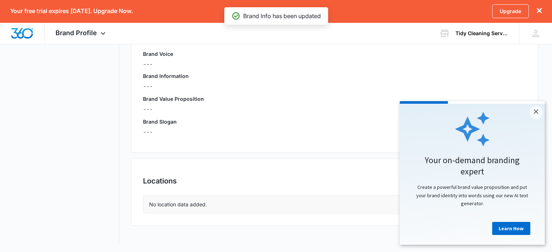
click at [224, 206] on div "No location data added." at bounding box center [334, 205] width 383 height 18
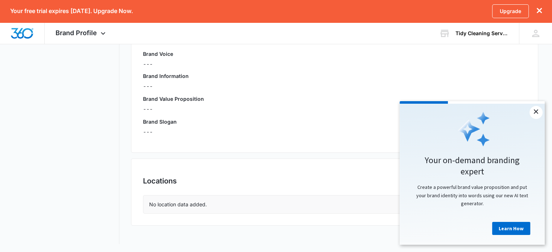
click at [536, 111] on link "×" at bounding box center [536, 112] width 13 height 13
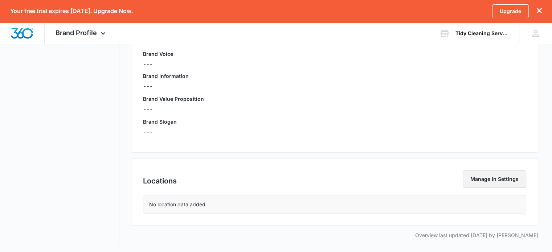
click at [512, 178] on button "Manage in Settings" at bounding box center [495, 179] width 64 height 17
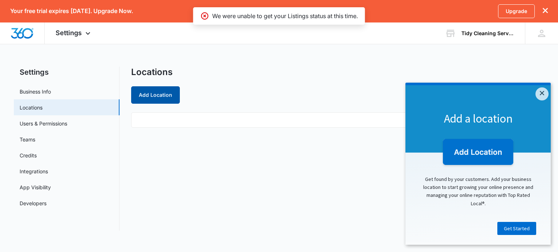
click at [170, 95] on button "Add Location" at bounding box center [155, 94] width 49 height 17
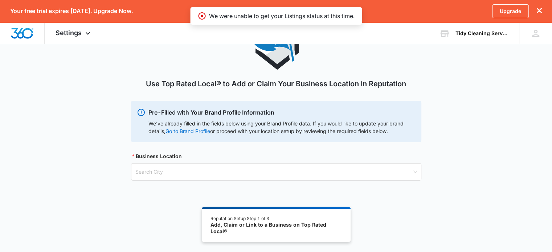
scroll to position [62, 0]
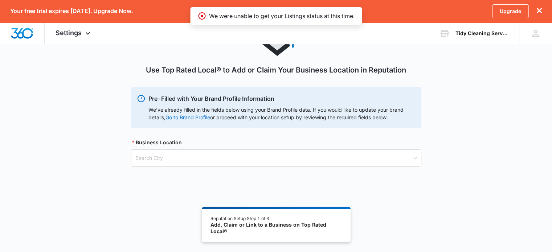
click at [126, 144] on div "Use Top Rated Local® to Add or Claim Your Business Location in Reputation Pre-F…" at bounding box center [276, 94] width 552 height 179
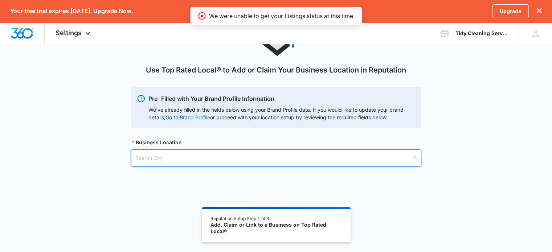
click at [153, 156] on input "search" at bounding box center [273, 158] width 277 height 17
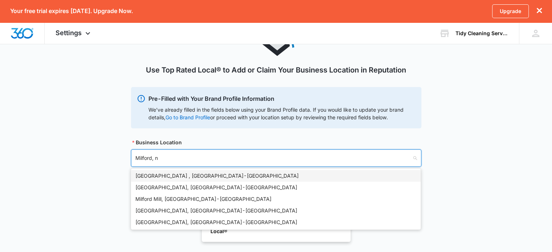
type input "[GEOGRAPHIC_DATA], [GEOGRAPHIC_DATA]"
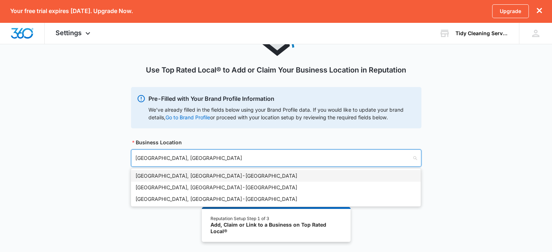
click at [161, 178] on div "[GEOGRAPHIC_DATA], [GEOGRAPHIC_DATA] - [GEOGRAPHIC_DATA]" at bounding box center [275, 176] width 281 height 8
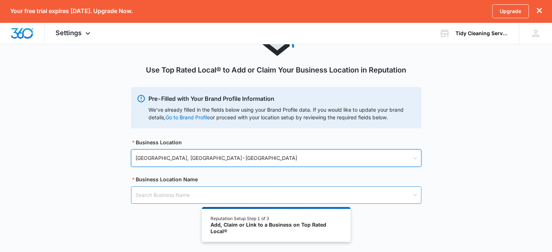
click at [179, 194] on input "search" at bounding box center [273, 195] width 277 height 17
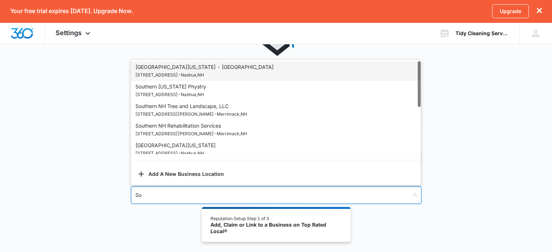
type input "S"
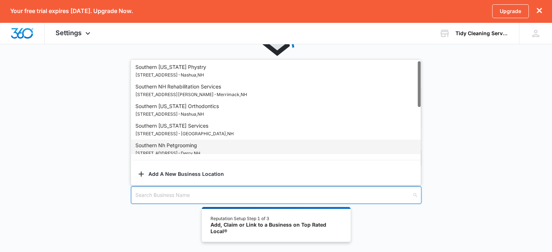
click at [66, 166] on div "Use Top Rated Local® to Add or Claim Your Business Location in Reputation Pre-F…" at bounding box center [276, 113] width 552 height 216
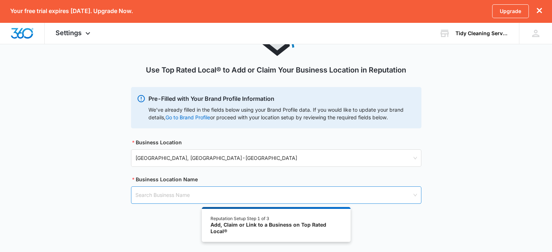
click at [158, 195] on input "search" at bounding box center [273, 195] width 277 height 17
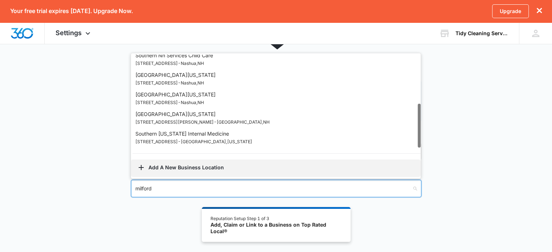
scroll to position [0, 0]
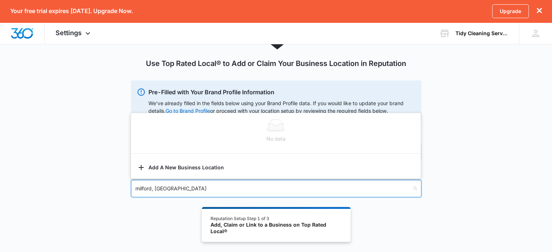
type input "milford, [GEOGRAPHIC_DATA]"
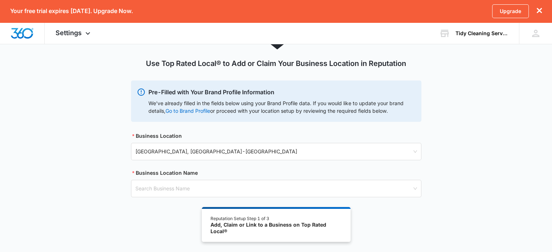
click at [158, 218] on div "Use Top Rated Local® to Add or Claim Your Business Location in Reputation Pre-F…" at bounding box center [276, 126] width 552 height 254
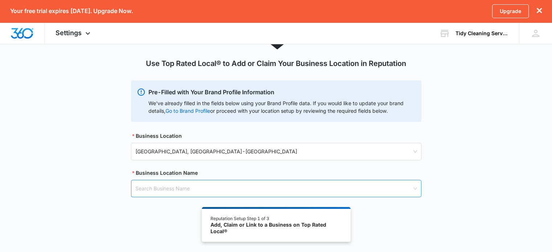
click at [150, 192] on input "search" at bounding box center [273, 188] width 277 height 17
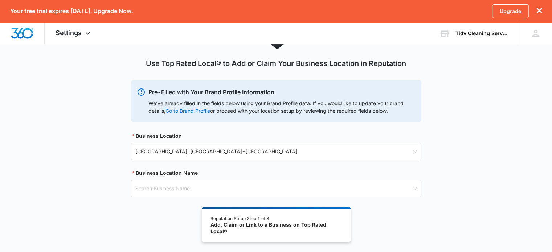
click at [316, 228] on div "Add, Claim or Link to a Business on Top Rated Local®" at bounding box center [276, 228] width 131 height 13
click at [67, 200] on div "Use Top Rated Local® to Add or Claim Your Business Location in Reputation Pre-F…" at bounding box center [276, 107] width 552 height 216
click at [13, 33] on img "Dashboard" at bounding box center [22, 33] width 23 height 11
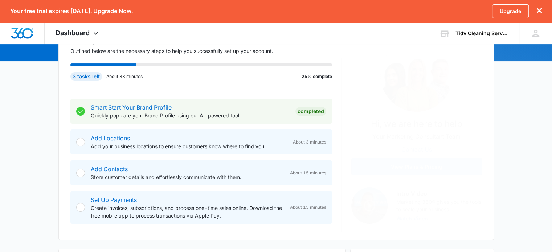
scroll to position [109, 0]
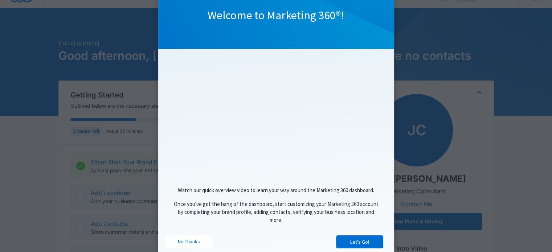
scroll to position [76, 0]
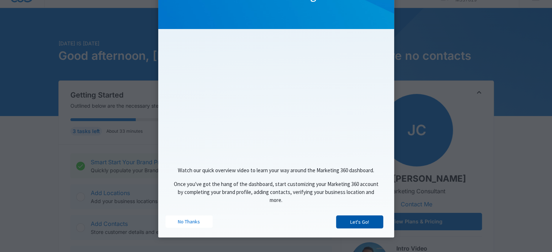
click at [365, 216] on link "Let's Go!" at bounding box center [359, 222] width 47 height 13
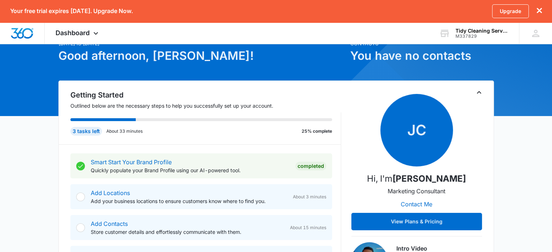
scroll to position [0, 0]
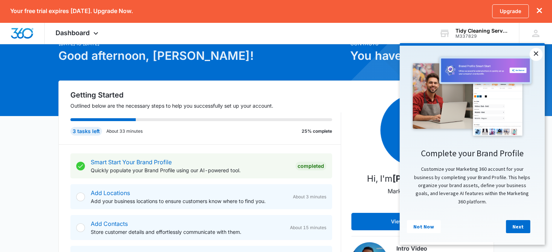
click at [536, 55] on link "×" at bounding box center [536, 54] width 13 height 13
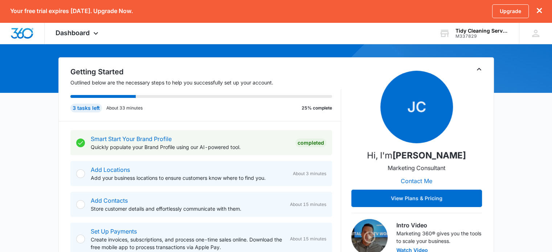
scroll to position [73, 0]
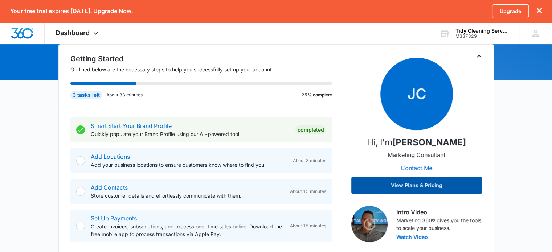
click at [418, 184] on button "View Plans & Pricing" at bounding box center [416, 185] width 131 height 17
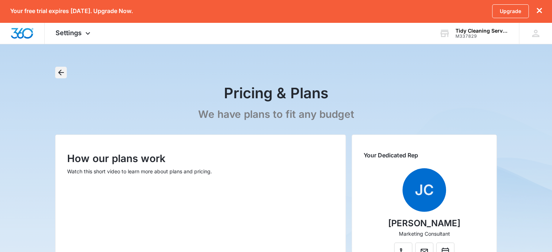
click at [60, 72] on icon "Back" at bounding box center [61, 73] width 6 height 6
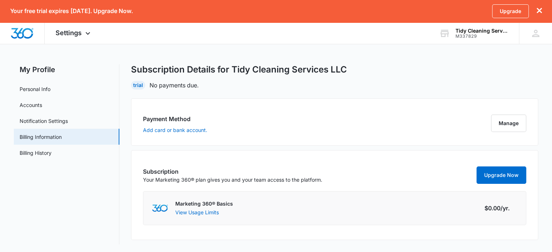
scroll to position [3, 0]
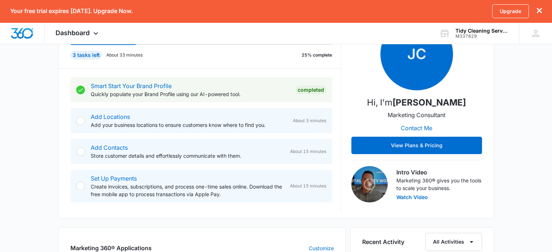
scroll to position [109, 0]
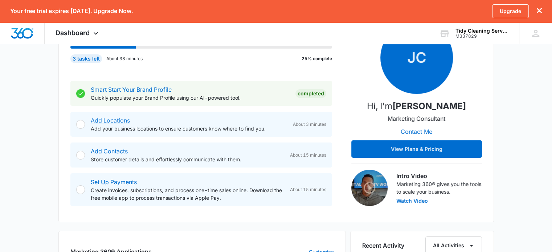
click at [116, 120] on link "Add Locations" at bounding box center [110, 120] width 39 height 7
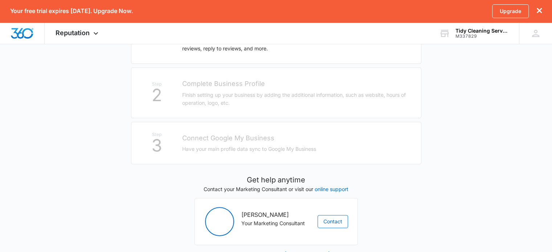
scroll to position [207, 0]
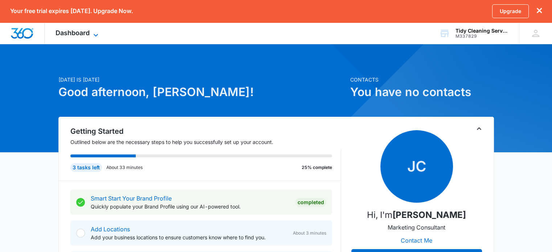
click at [94, 31] on icon at bounding box center [96, 35] width 9 height 9
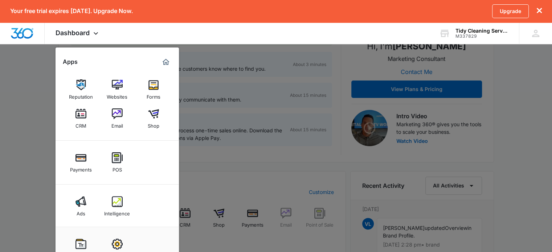
scroll to position [254, 0]
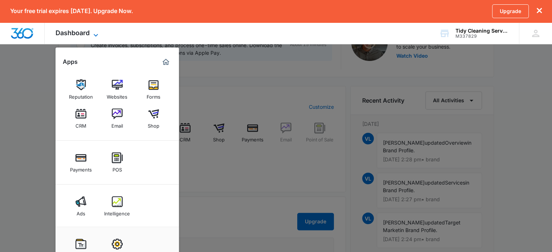
click at [100, 33] on icon at bounding box center [96, 35] width 9 height 9
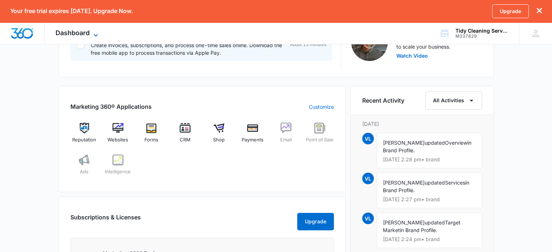
click at [96, 33] on icon at bounding box center [96, 35] width 9 height 9
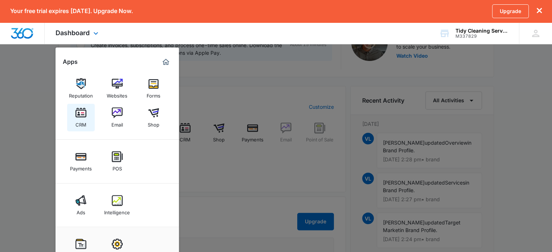
scroll to position [1, 0]
click at [26, 33] on img "Dashboard" at bounding box center [22, 33] width 23 height 11
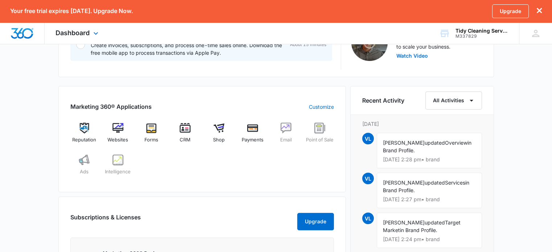
scroll to position [0, 0]
